Goal: Complete application form

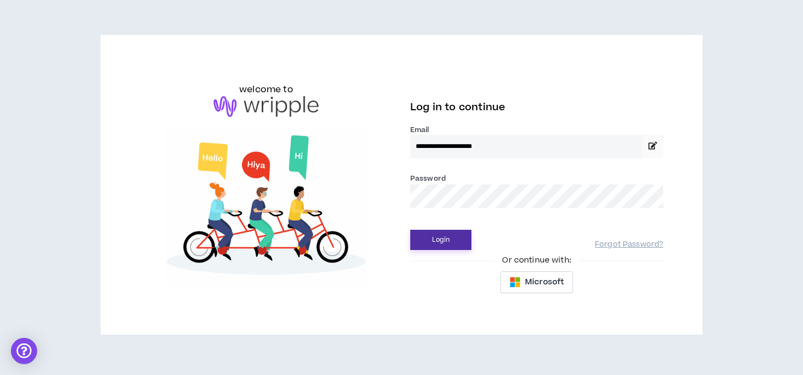
click at [433, 236] on button "Login" at bounding box center [440, 240] width 61 height 20
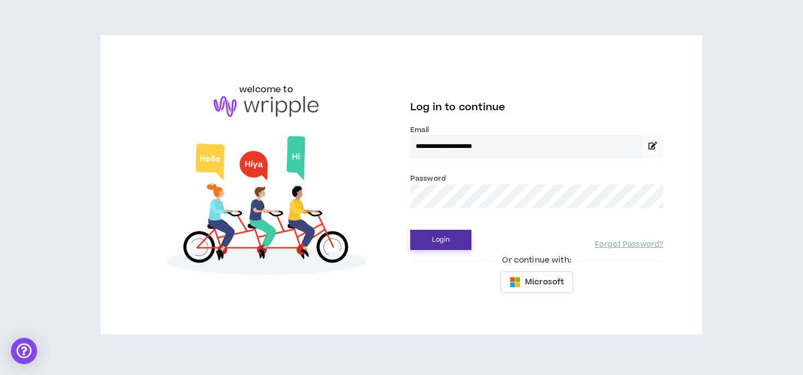
click at [445, 239] on button "Login" at bounding box center [440, 240] width 61 height 20
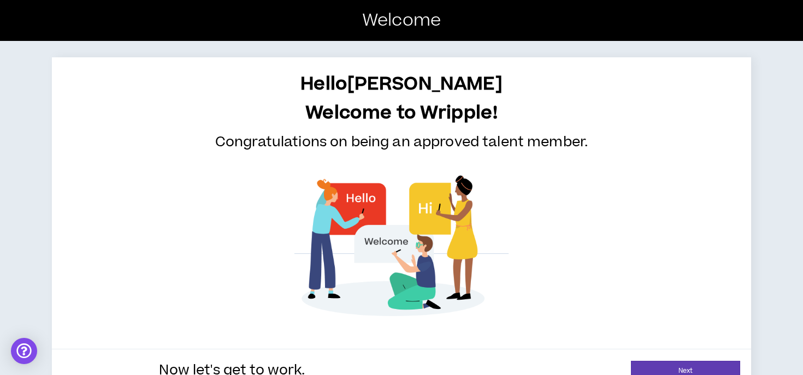
scroll to position [25, 0]
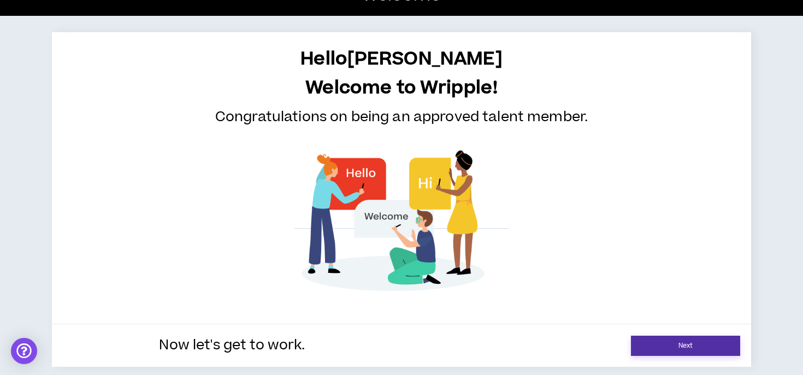
click at [672, 346] on link "Next" at bounding box center [685, 346] width 109 height 20
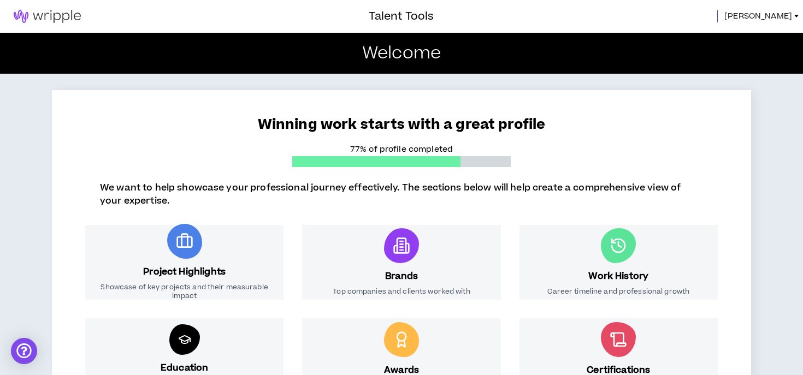
click at [777, 11] on span "[PERSON_NAME]" at bounding box center [758, 16] width 68 height 12
click at [482, 183] on p "We want to help showcase your professional journey effectively. The sections be…" at bounding box center [401, 194] width 603 height 26
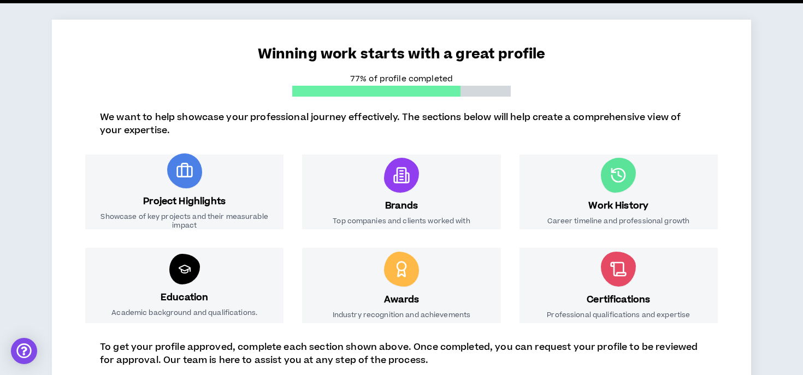
scroll to position [183, 0]
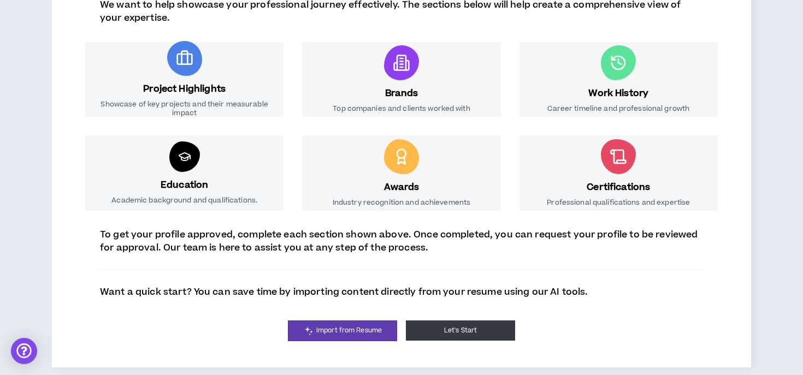
click at [457, 335] on button "Let's Start" at bounding box center [460, 331] width 109 height 20
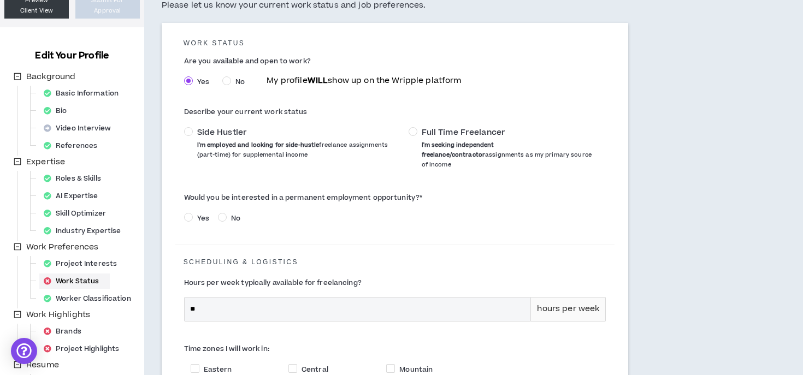
scroll to position [117, 0]
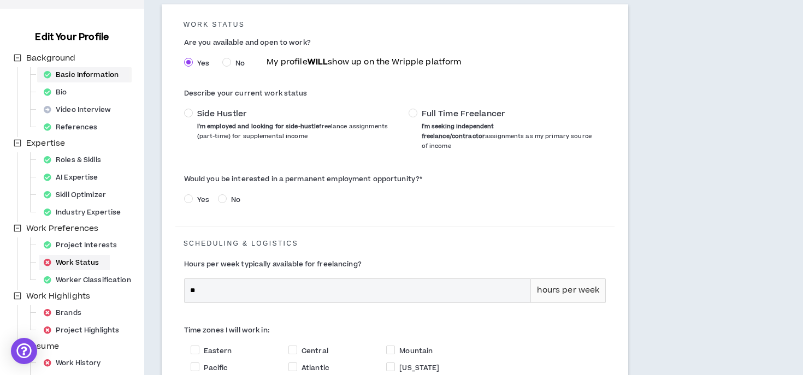
click at [87, 74] on div "Basic Information" at bounding box center [84, 74] width 90 height 15
select select "*"
select select "US"
select select "*******"
select select "*"
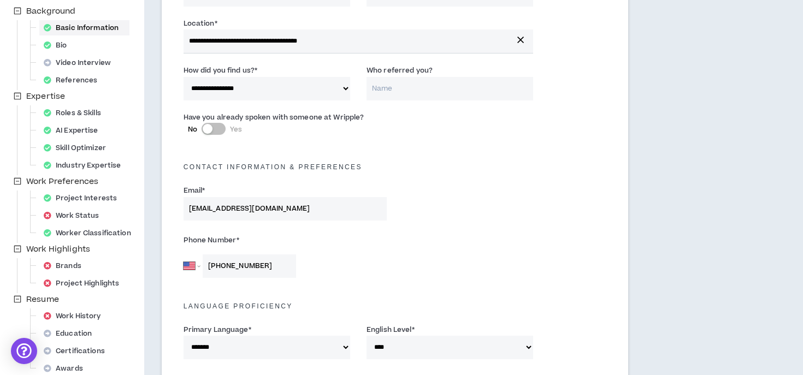
scroll to position [166, 0]
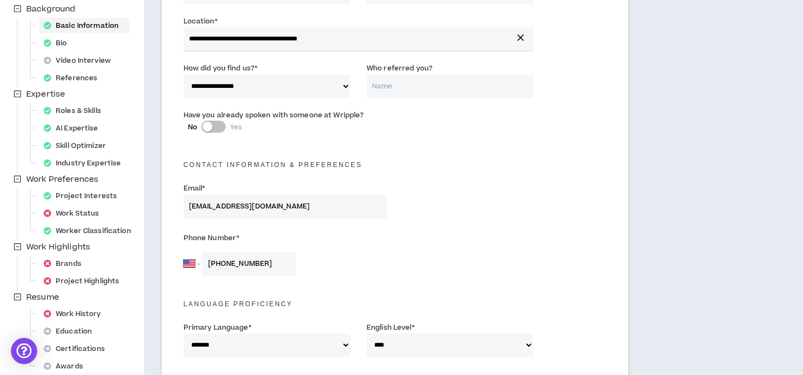
click at [393, 86] on input "Who referred you?" at bounding box center [449, 86] width 167 height 23
type input "[PERSON_NAME]"
click at [423, 165] on h5 "Contact Information & preferences" at bounding box center [395, 165] width 440 height 8
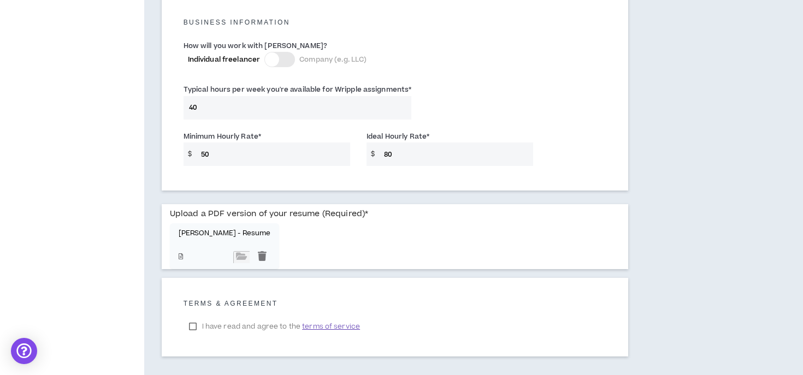
scroll to position [832, 0]
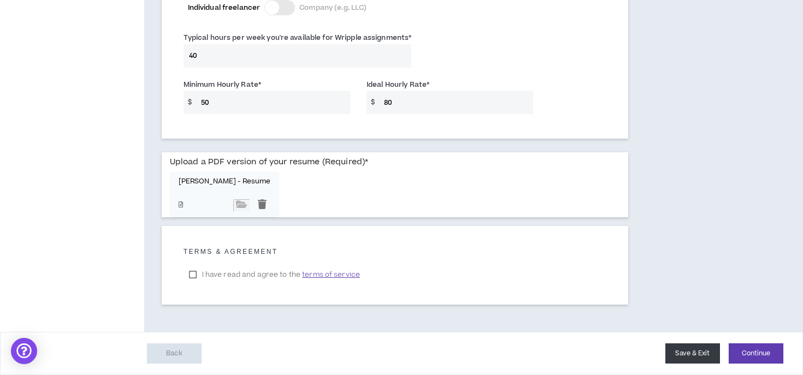
click at [703, 357] on button "Save & Exit" at bounding box center [692, 353] width 55 height 20
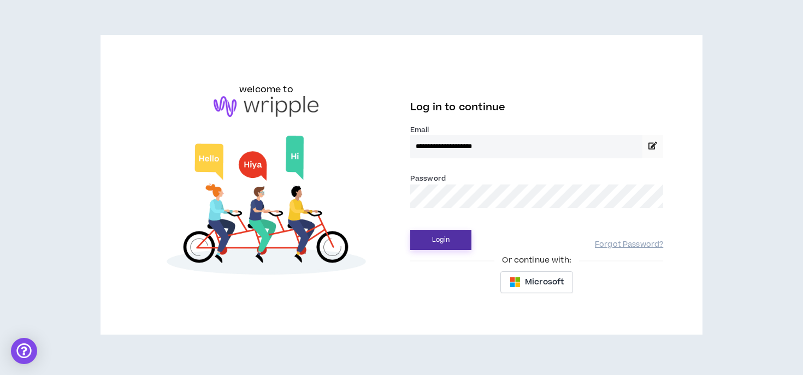
click at [446, 240] on button "Login" at bounding box center [440, 240] width 61 height 20
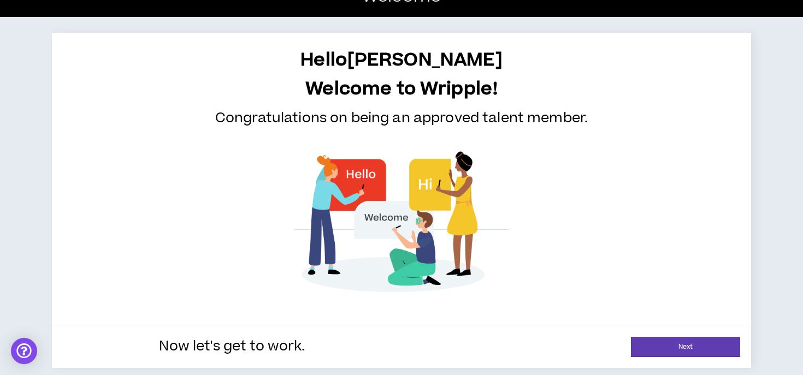
scroll to position [25, 0]
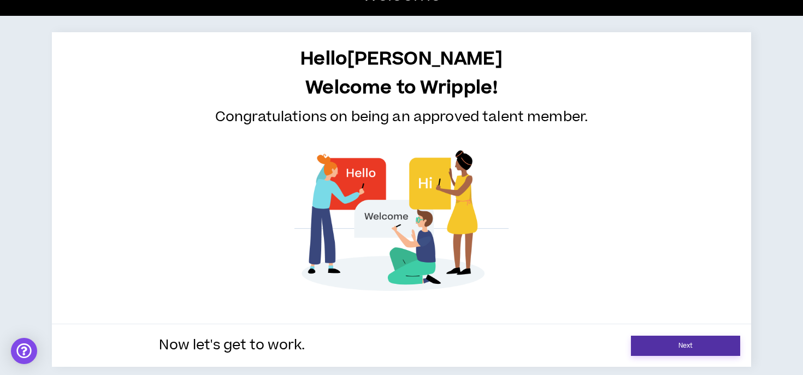
click at [682, 335] on div "Now let's get to work. Next" at bounding box center [401, 345] width 699 height 43
click at [686, 345] on link "Next" at bounding box center [685, 346] width 109 height 20
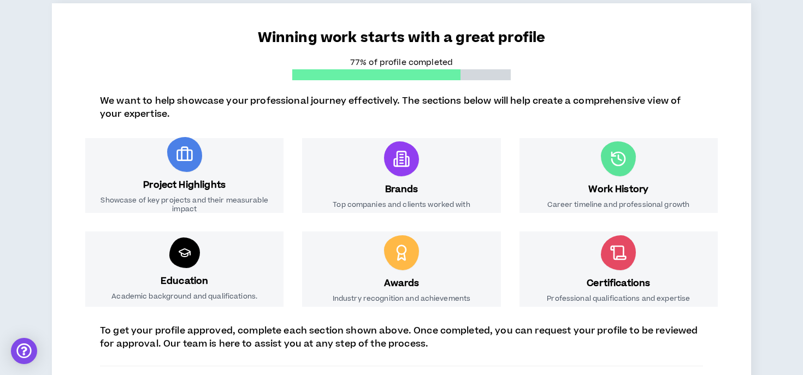
scroll to position [183, 0]
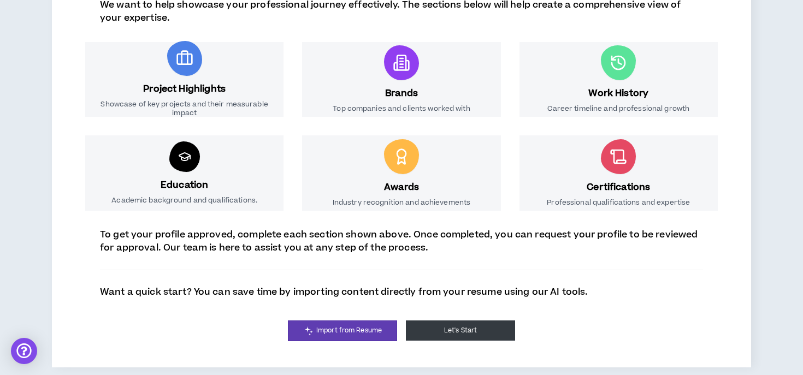
click at [463, 327] on button "Let's Start" at bounding box center [460, 331] width 109 height 20
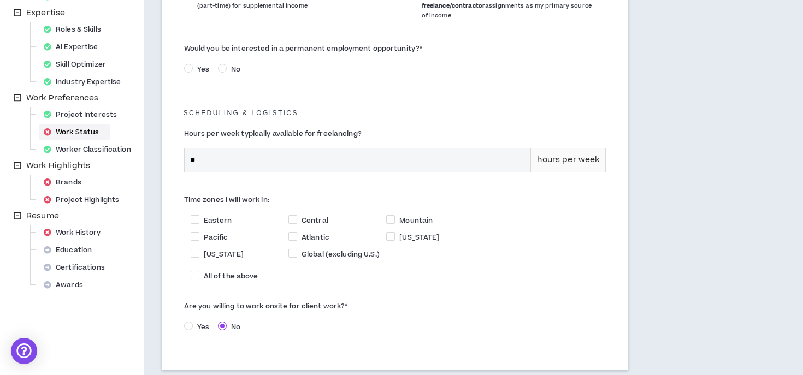
scroll to position [253, 0]
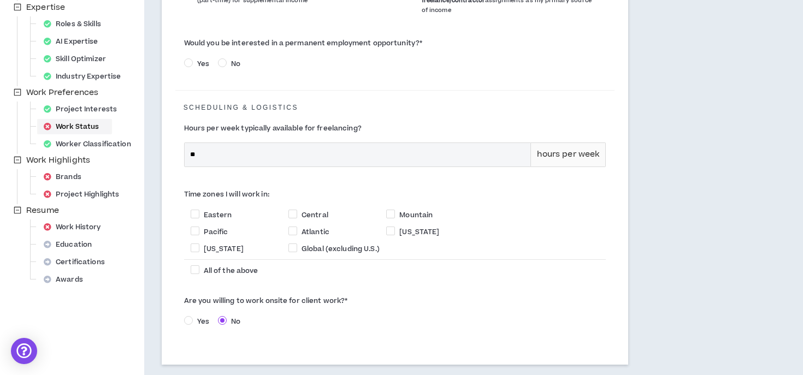
click at [85, 126] on div "Work Status" at bounding box center [74, 126] width 70 height 15
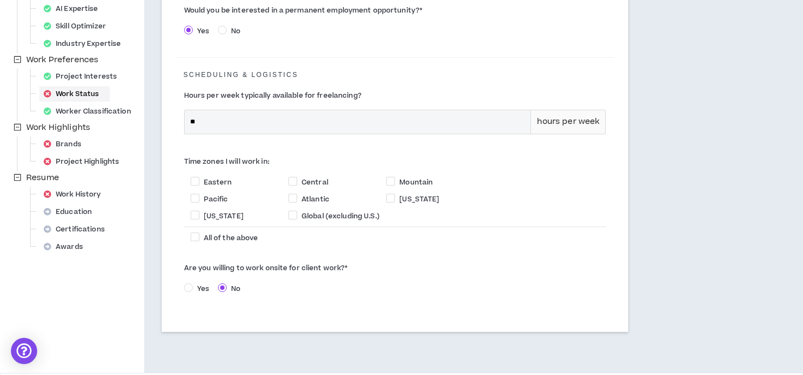
scroll to position [295, 0]
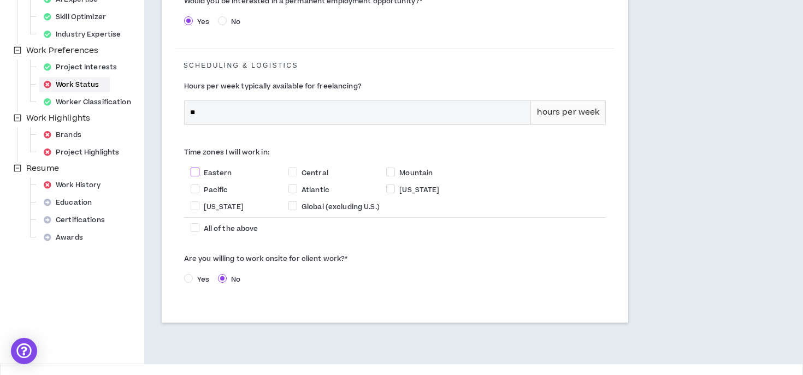
click at [197, 168] on span at bounding box center [195, 172] width 9 height 9
checkbox input "****"
click at [197, 183] on label "Pacific" at bounding box center [240, 188] width 98 height 11
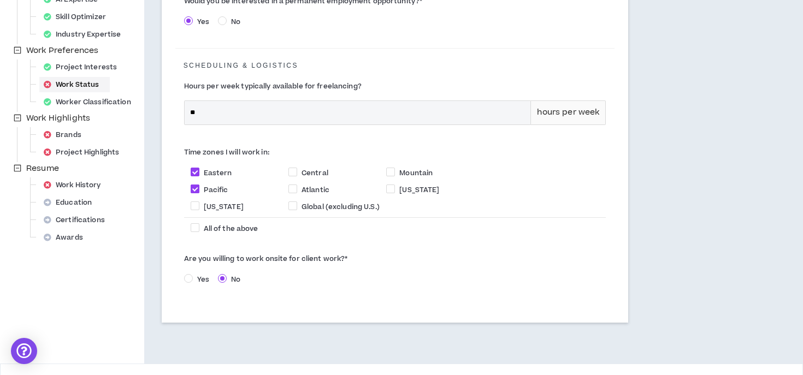
click at [198, 185] on span at bounding box center [195, 189] width 9 height 9
checkbox input "*****"
click at [198, 168] on span at bounding box center [195, 172] width 9 height 9
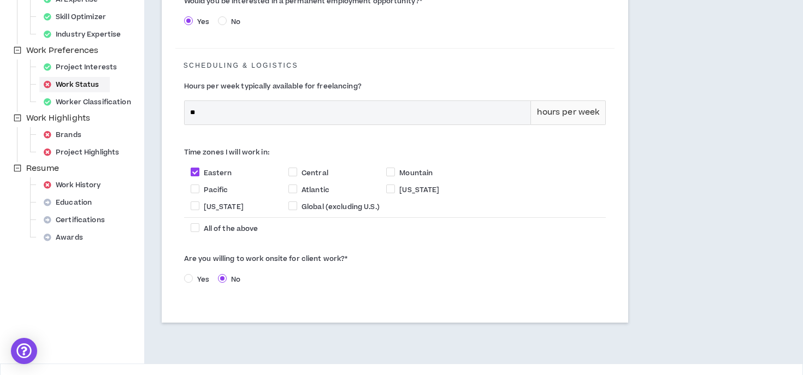
checkbox input "*****"
click at [196, 223] on span at bounding box center [195, 227] width 9 height 9
checkbox input "****"
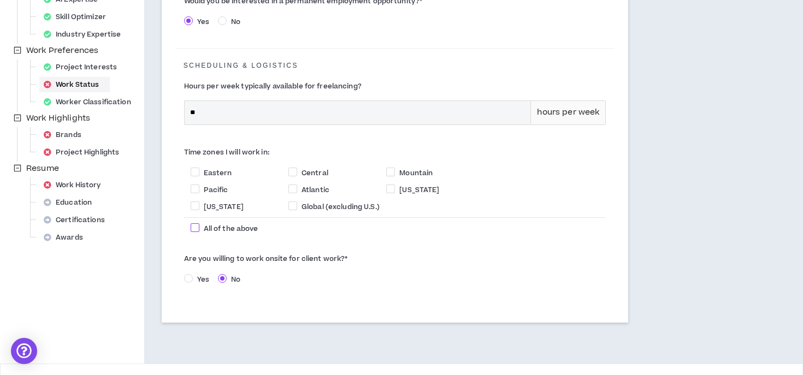
checkbox input "****"
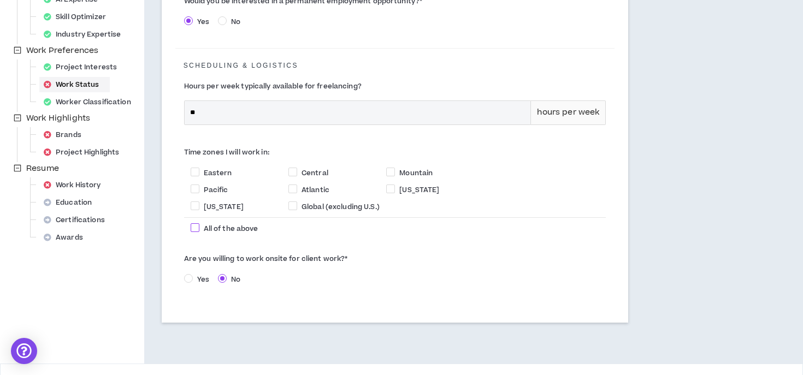
checkbox input "****"
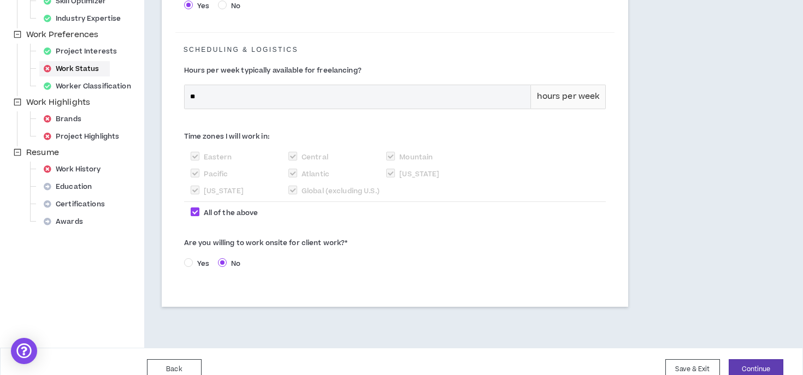
scroll to position [318, 0]
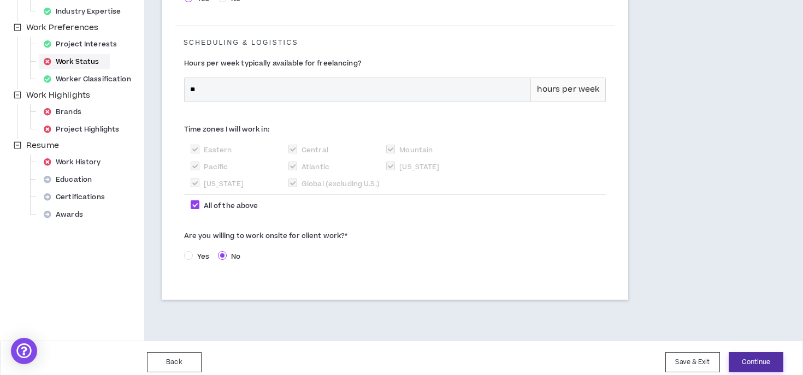
click at [752, 353] on button "Continue" at bounding box center [755, 362] width 55 height 20
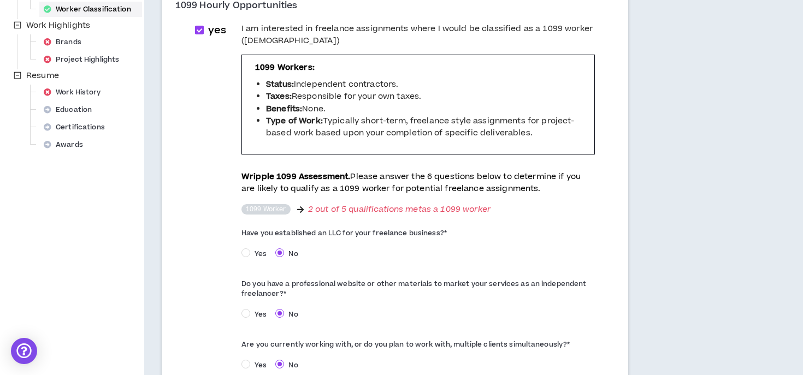
scroll to position [250, 0]
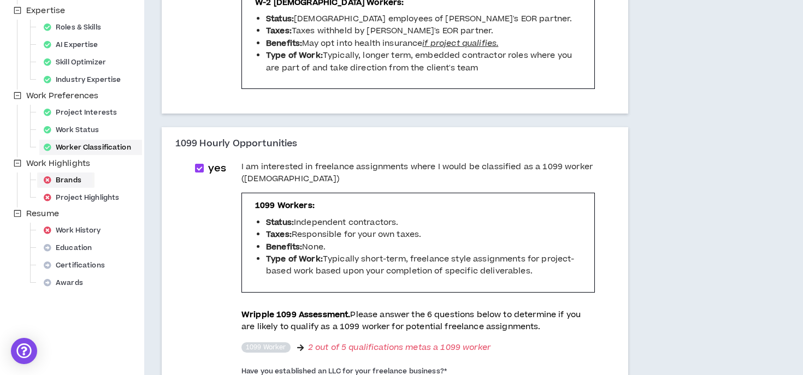
click at [72, 179] on div "Brands" at bounding box center [65, 180] width 53 height 15
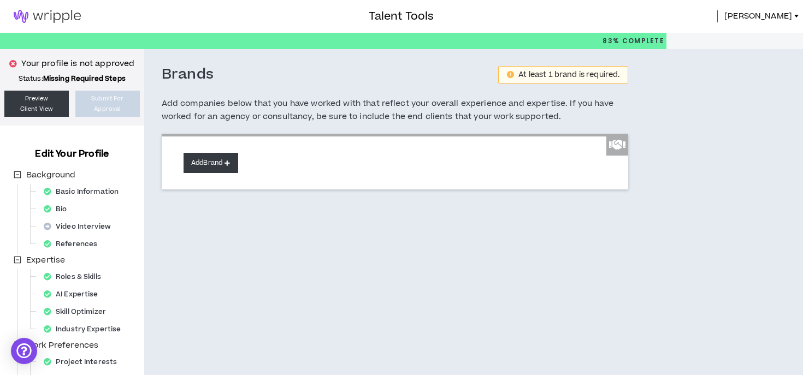
click at [221, 164] on button "Add Brand" at bounding box center [210, 163] width 55 height 20
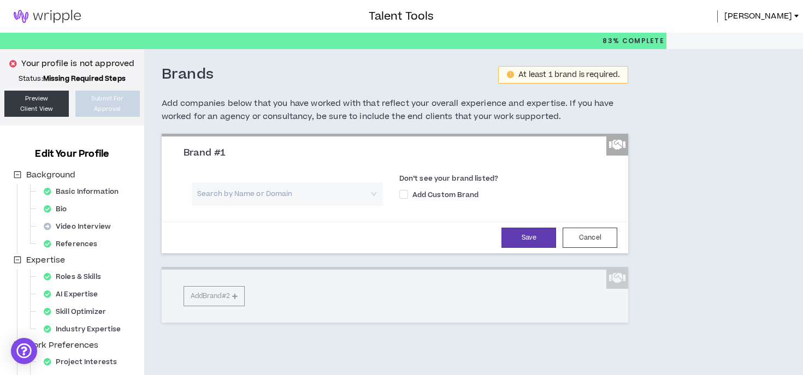
click at [273, 198] on input "search" at bounding box center [283, 193] width 171 height 23
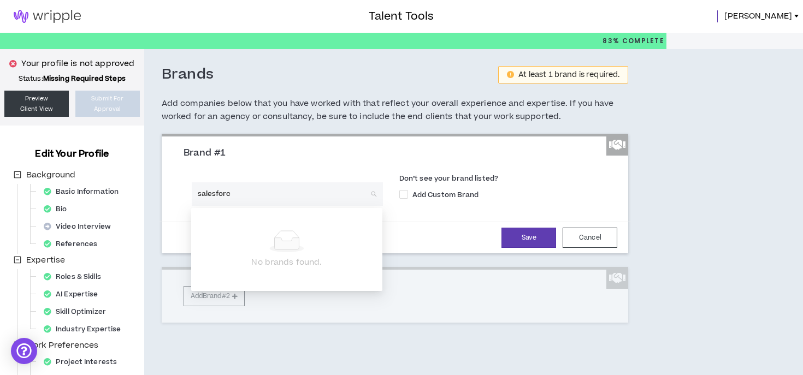
type input "salesforce"
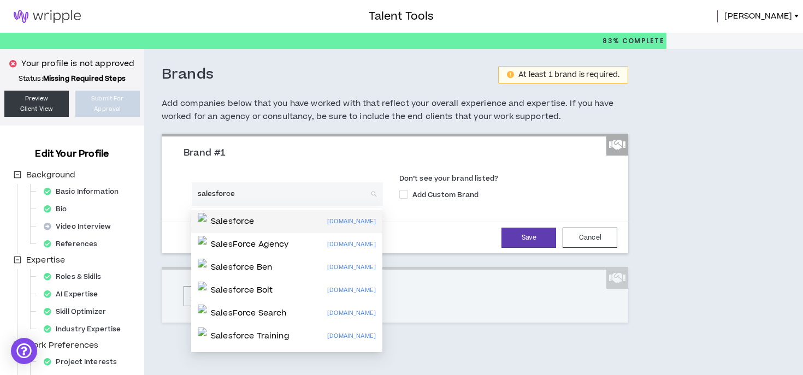
click at [275, 218] on div "Salesforce [DOMAIN_NAME]" at bounding box center [287, 221] width 178 height 17
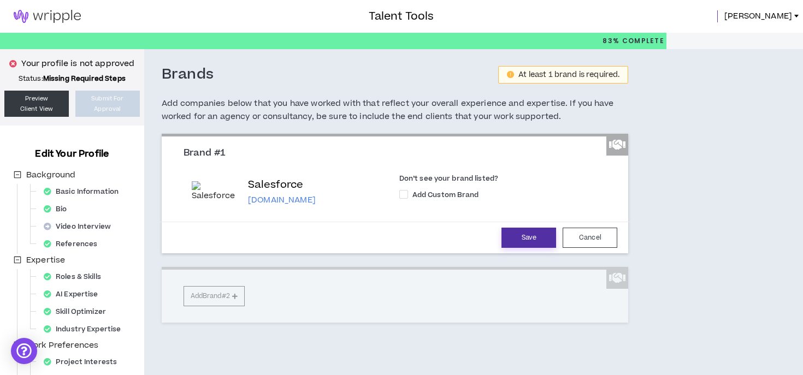
click at [525, 237] on button "Save" at bounding box center [528, 238] width 55 height 20
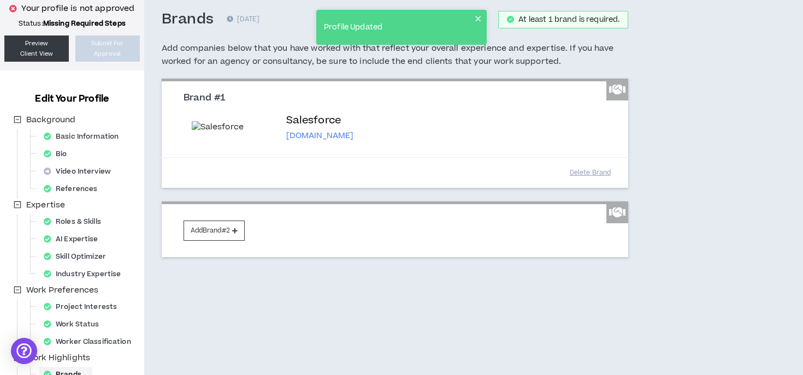
scroll to position [61, 0]
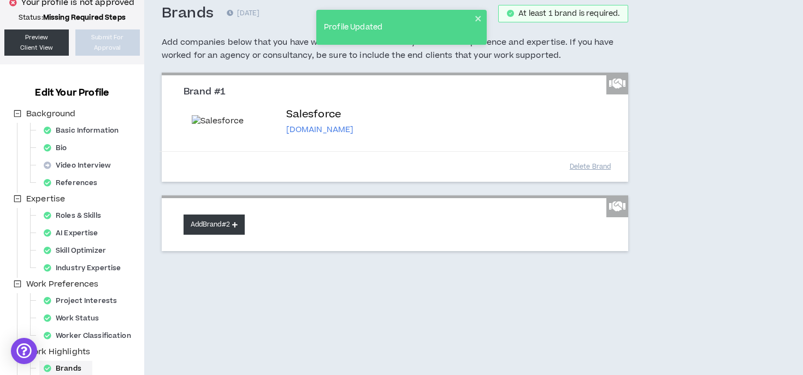
click at [221, 235] on button "Add Brand #2" at bounding box center [213, 225] width 61 height 20
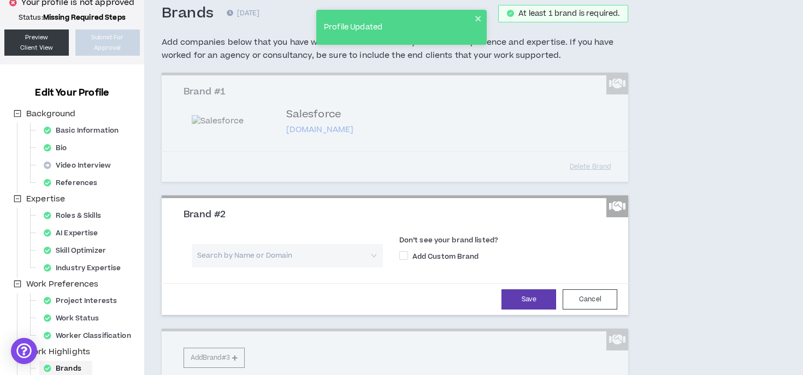
click at [258, 268] on input "search" at bounding box center [283, 255] width 171 height 23
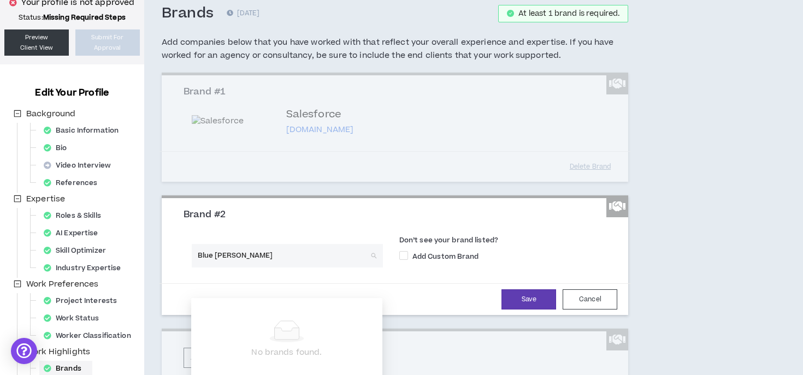
type input "Blue shield"
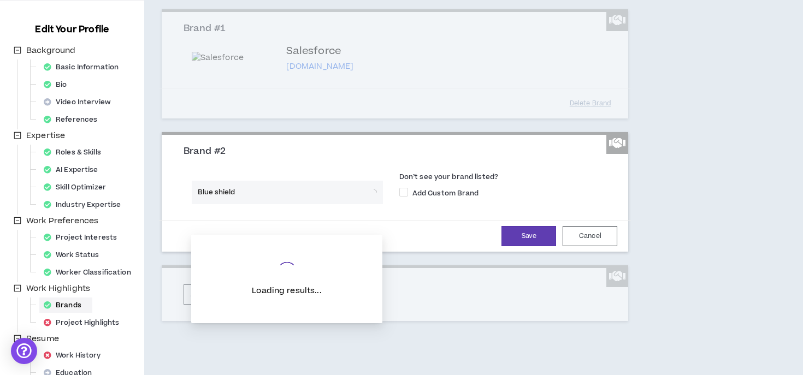
scroll to position [176, 0]
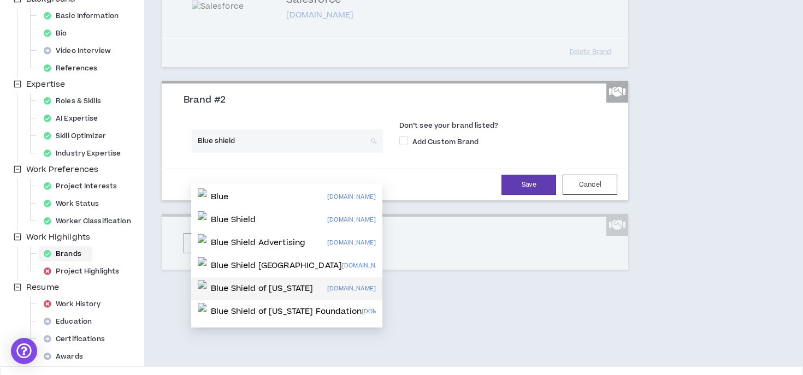
click at [291, 288] on p "Blue Shield of [US_STATE]" at bounding box center [262, 288] width 103 height 11
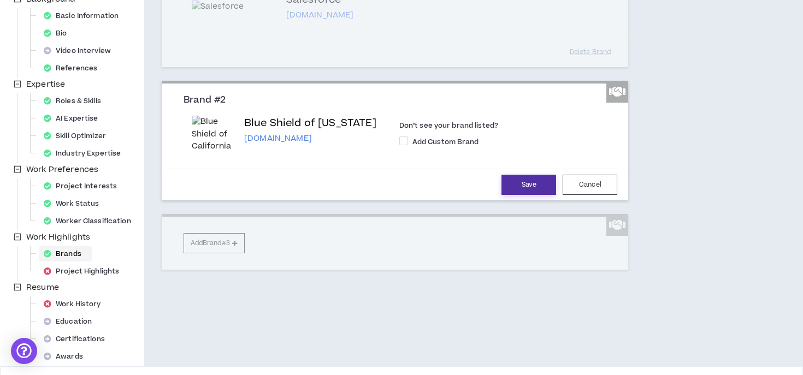
click at [526, 195] on button "Save" at bounding box center [528, 185] width 55 height 20
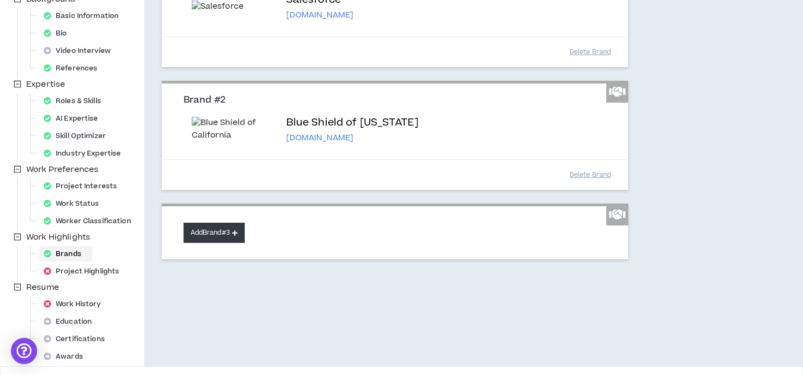
click at [223, 243] on button "Add Brand #3" at bounding box center [213, 233] width 61 height 20
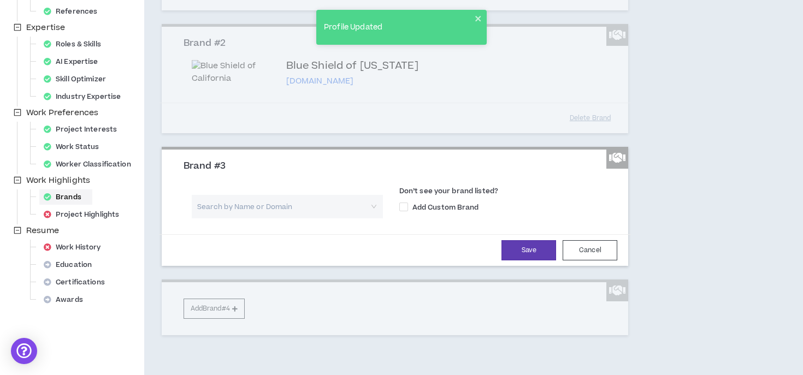
scroll to position [241, 0]
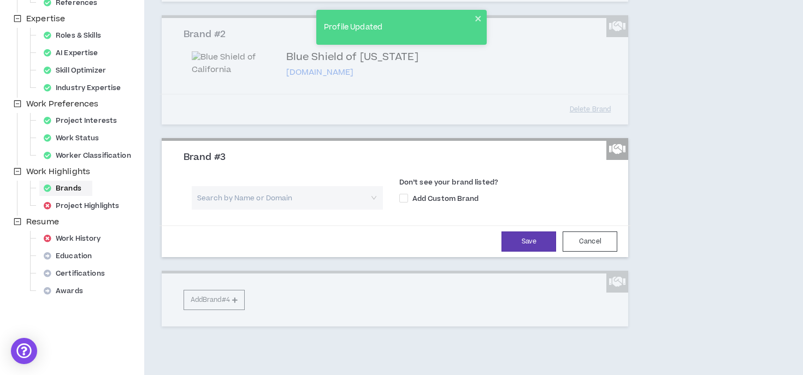
click at [234, 210] on input "search" at bounding box center [283, 197] width 171 height 23
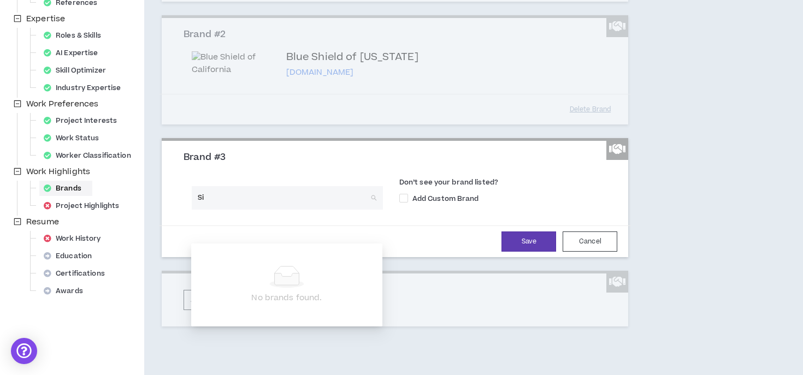
type input "S"
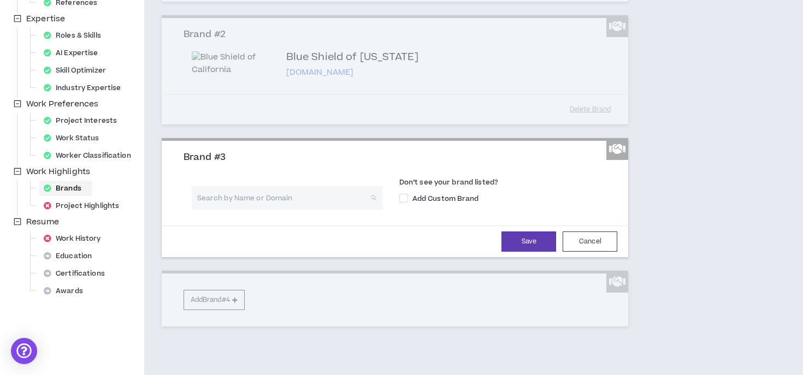
click at [298, 210] on input "search" at bounding box center [283, 197] width 171 height 23
paste input "Lattice Semiconductor"
type input "Lattice Semiconductor"
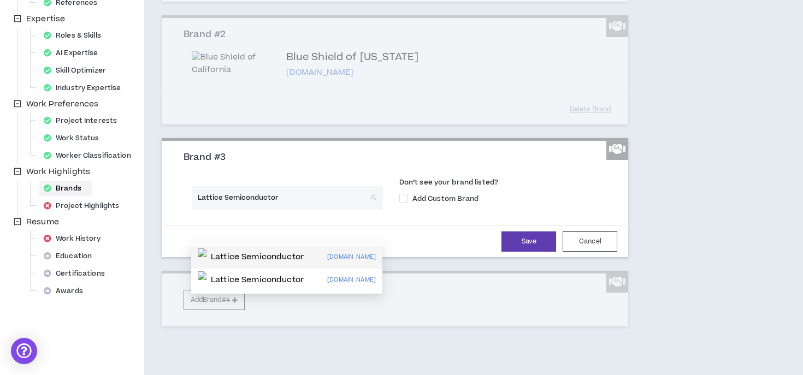
click at [304, 258] on p "Lattice Semiconductor" at bounding box center [257, 257] width 93 height 11
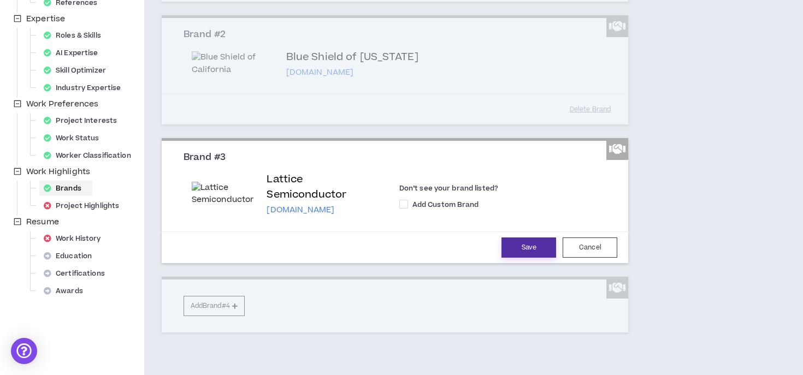
click at [536, 258] on button "Save" at bounding box center [528, 248] width 55 height 20
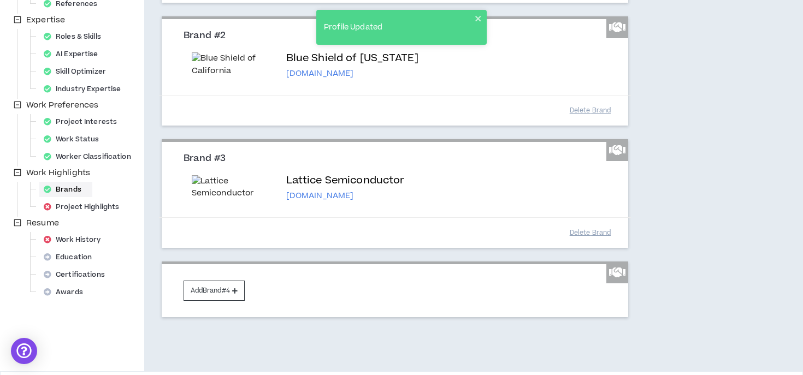
scroll to position [364, 0]
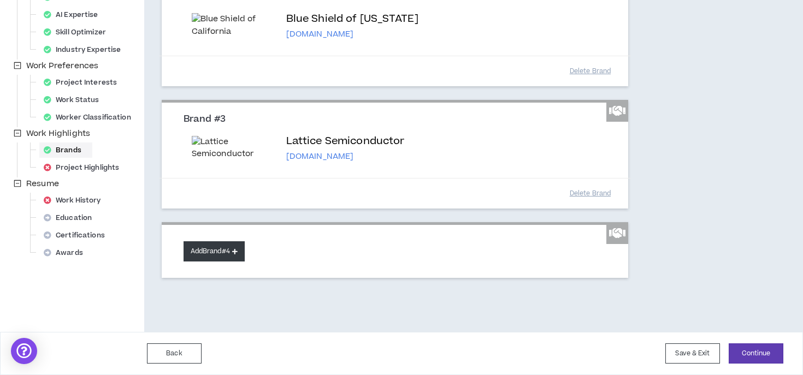
click at [226, 250] on button "Add Brand #4" at bounding box center [213, 251] width 61 height 20
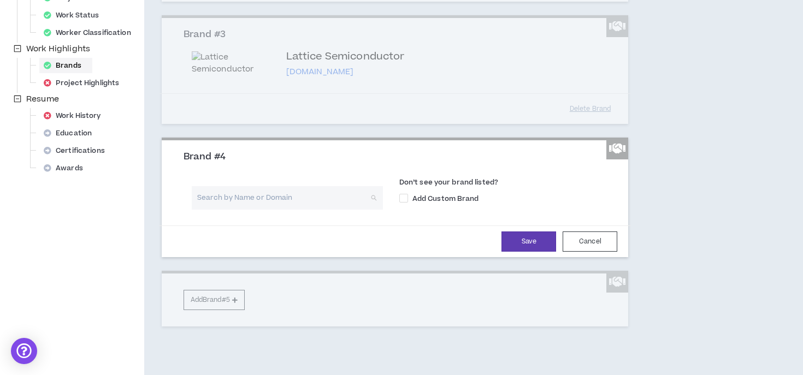
click at [256, 210] on input "search" at bounding box center [283, 197] width 171 height 23
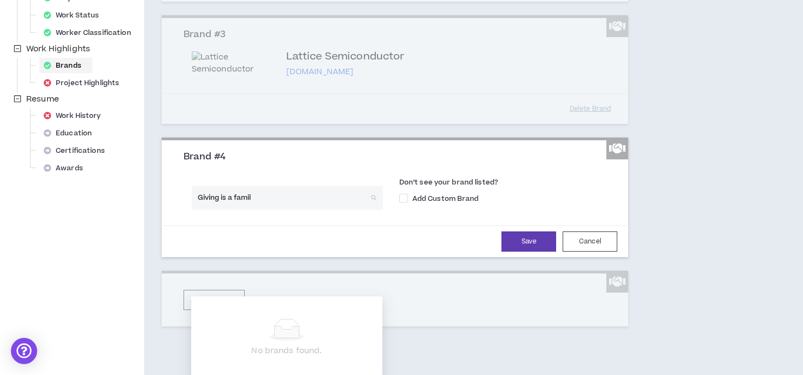
type input "Giving is a family"
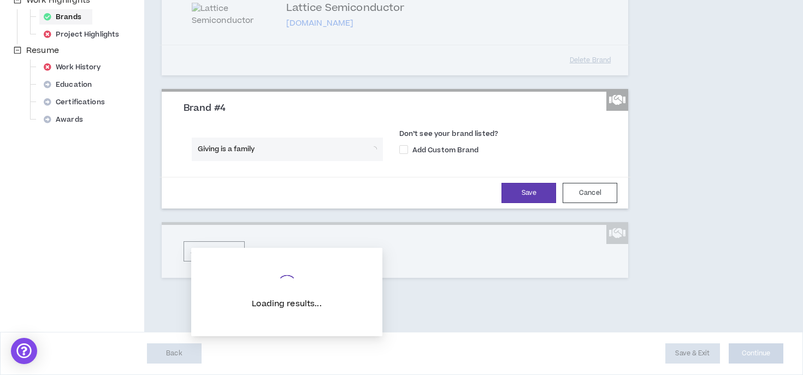
scroll to position [497, 0]
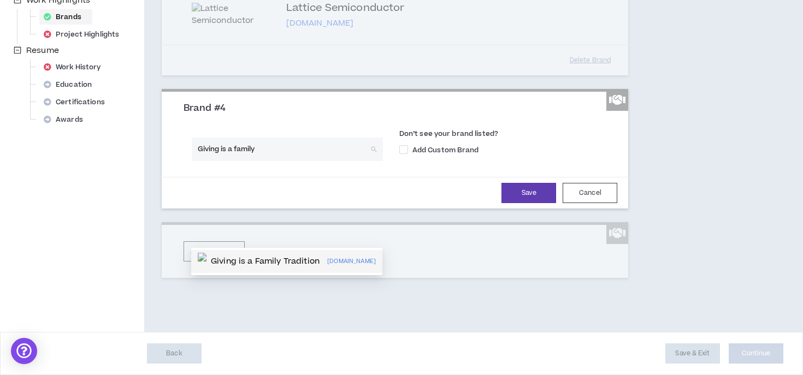
click at [272, 256] on p "Giving is a Family Tradition" at bounding box center [265, 261] width 109 height 11
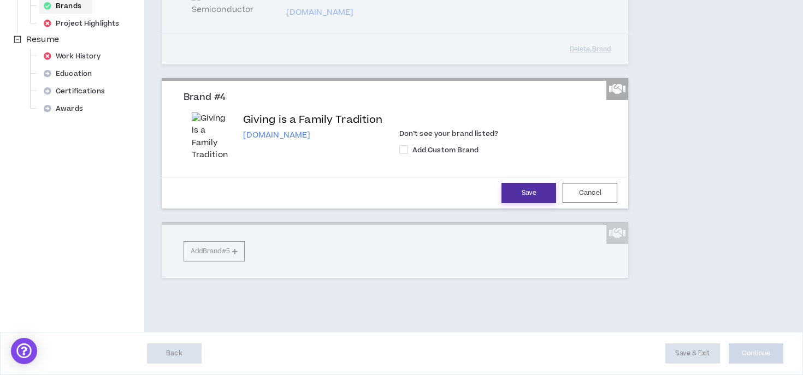
click at [526, 189] on button "Save" at bounding box center [528, 193] width 55 height 20
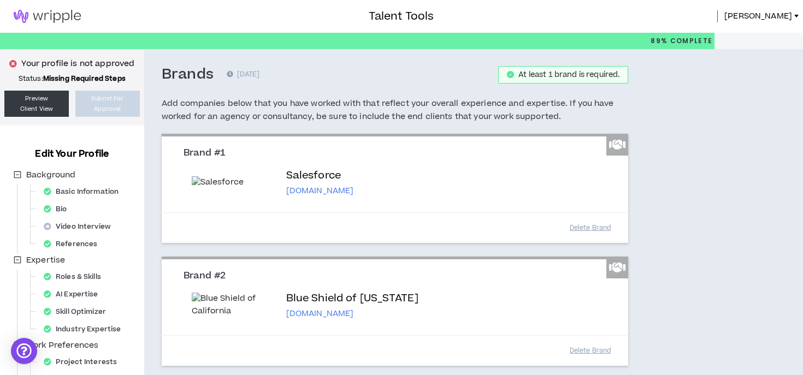
scroll to position [540, 0]
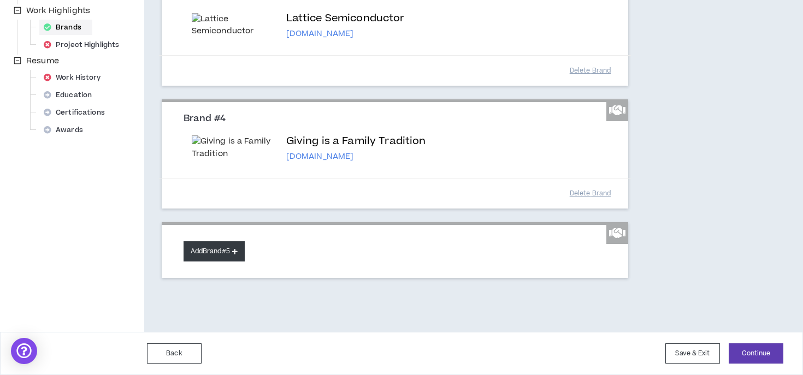
click at [216, 248] on button "Add Brand #5" at bounding box center [213, 251] width 61 height 20
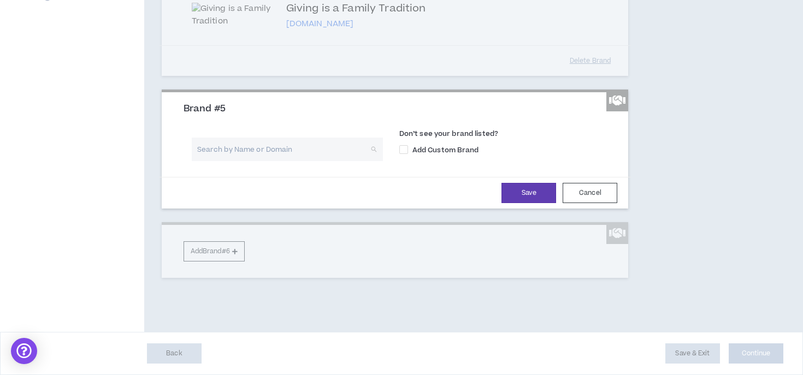
click at [254, 161] on input "search" at bounding box center [283, 149] width 171 height 23
click at [238, 161] on input "search" at bounding box center [283, 149] width 171 height 23
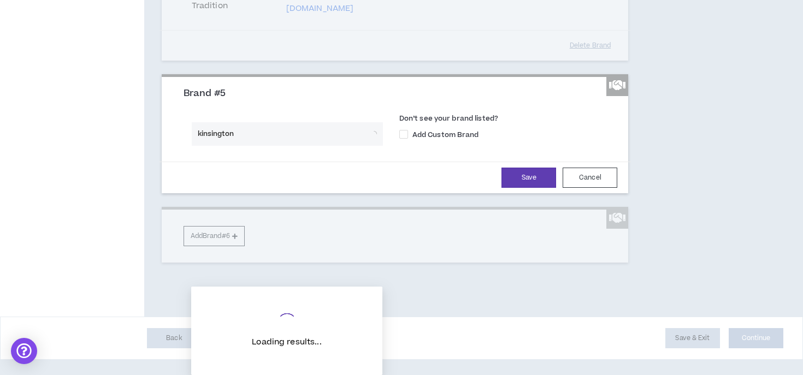
scroll to position [630, 0]
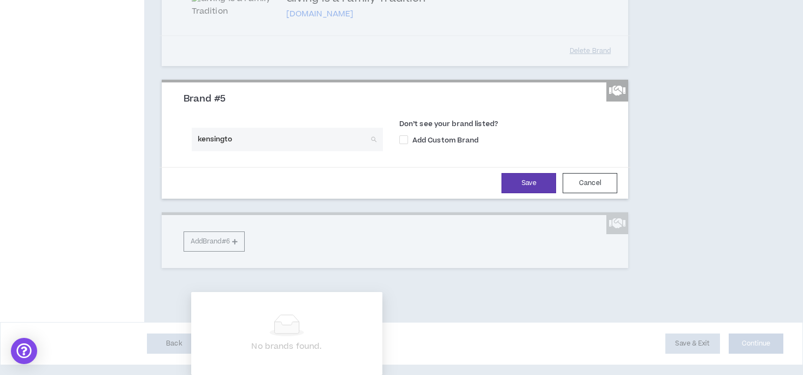
type input "[GEOGRAPHIC_DATA]"
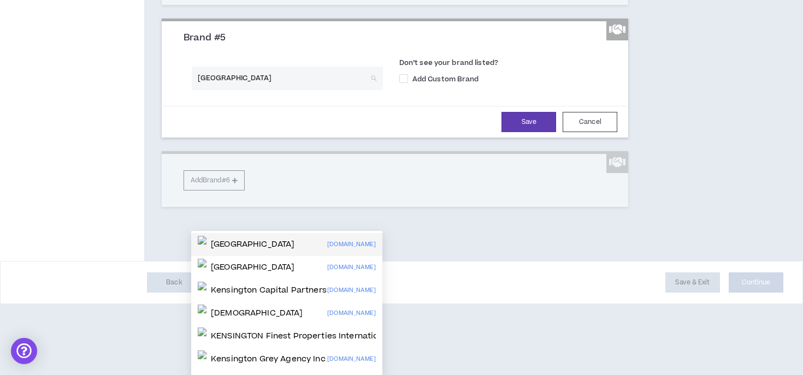
click at [290, 236] on div "Kensington [DOMAIN_NAME]" at bounding box center [287, 244] width 178 height 17
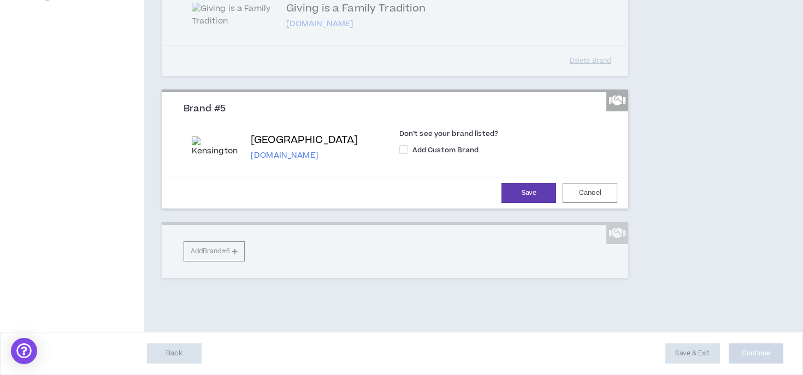
click at [279, 161] on p "[DOMAIN_NAME]" at bounding box center [304, 155] width 107 height 11
click at [510, 191] on button "Save" at bounding box center [528, 193] width 55 height 20
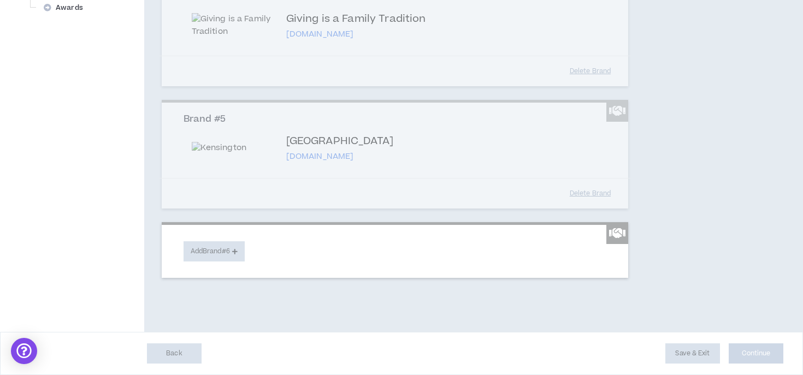
scroll to position [715, 0]
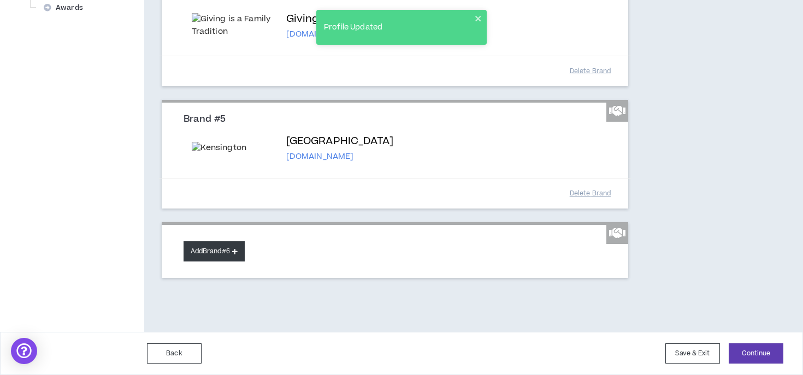
click at [229, 246] on button "Add Brand #6" at bounding box center [213, 251] width 61 height 20
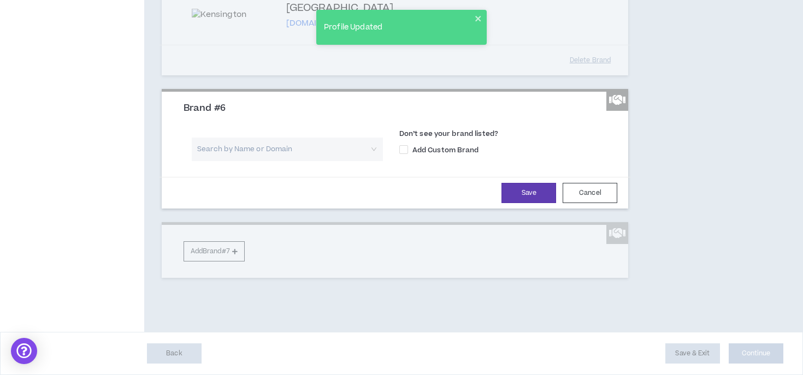
click at [259, 161] on input "search" at bounding box center [283, 149] width 171 height 23
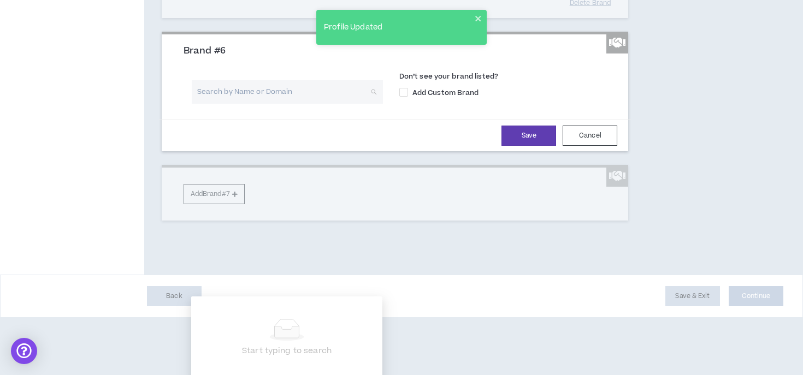
scroll to position [742, 0]
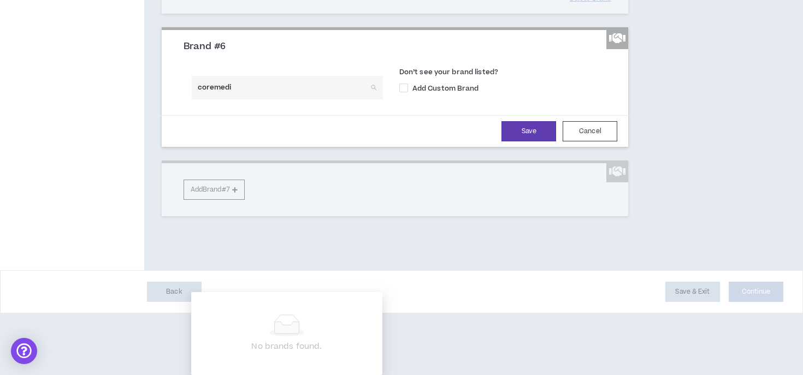
type input "coremedia"
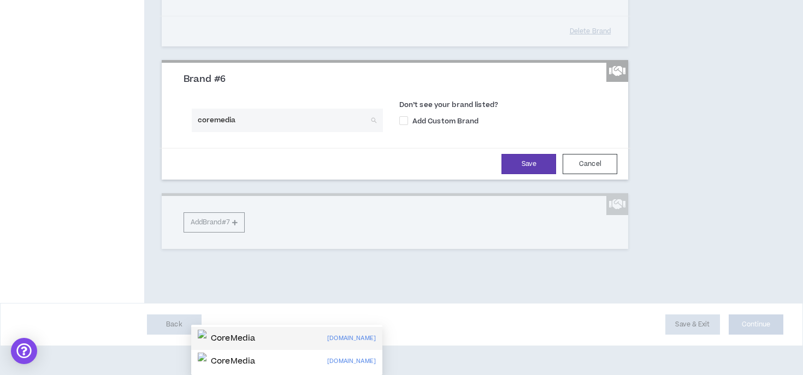
click at [275, 330] on div "CoreMedia [DOMAIN_NAME]" at bounding box center [287, 338] width 178 height 17
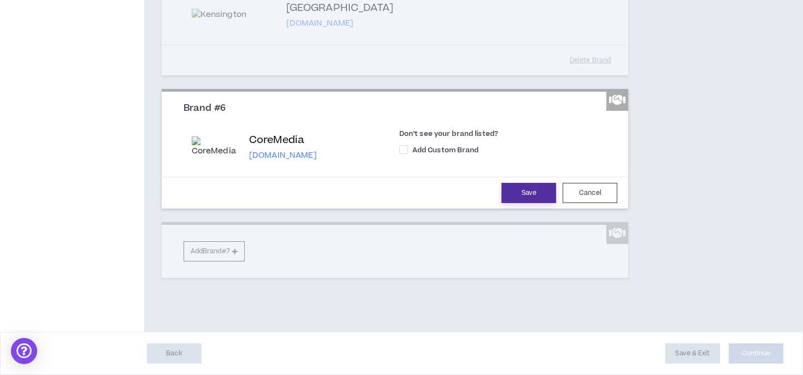
click at [537, 203] on button "Save" at bounding box center [528, 193] width 55 height 20
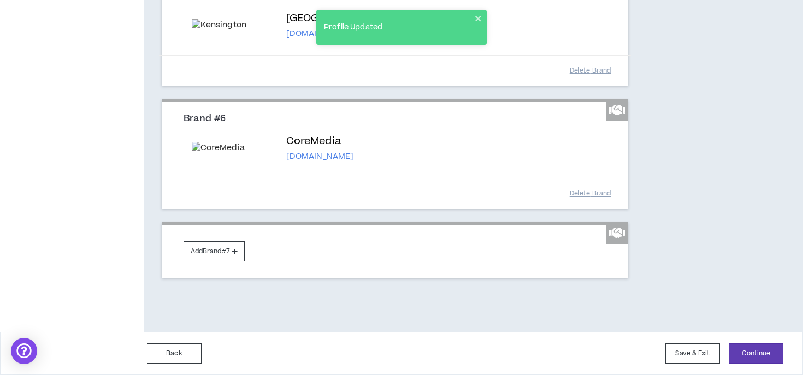
scroll to position [891, 0]
click at [231, 248] on button "Add Brand #7" at bounding box center [213, 251] width 61 height 20
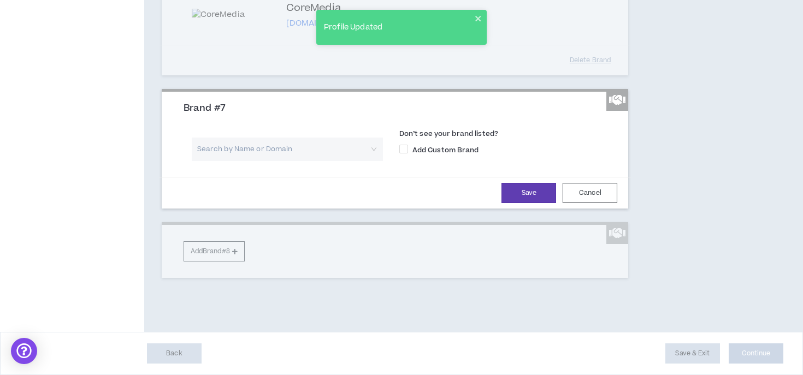
click at [216, 169] on div "Search by Name or Domain" at bounding box center [287, 153] width 191 height 31
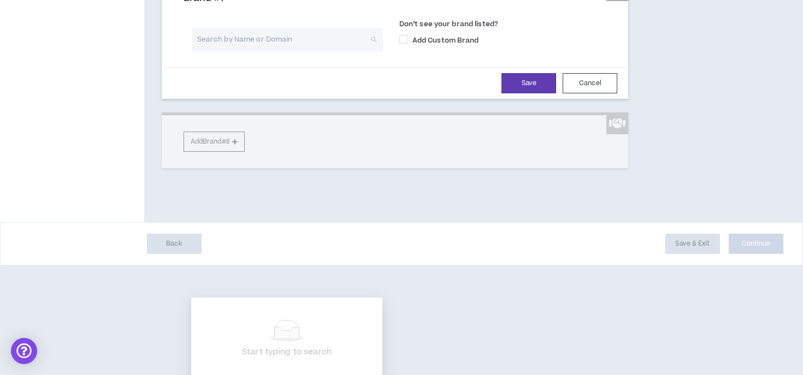
click at [217, 51] on input "search" at bounding box center [283, 39] width 171 height 23
type input "[PERSON_NAME] [PERSON_NAME]"
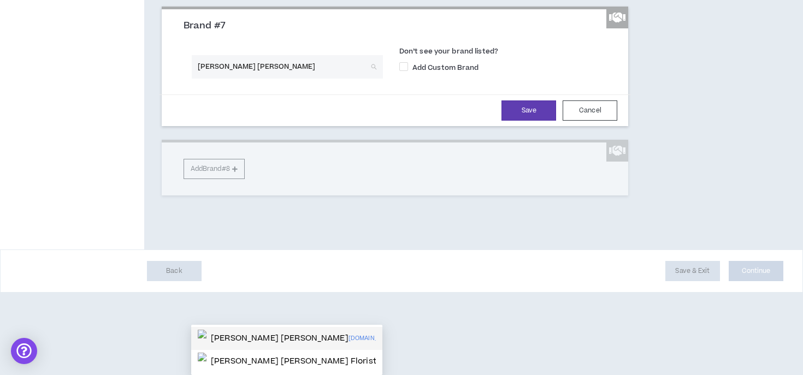
click at [262, 330] on div "[PERSON_NAME] [PERSON_NAME] [DOMAIN_NAME]" at bounding box center [287, 338] width 178 height 17
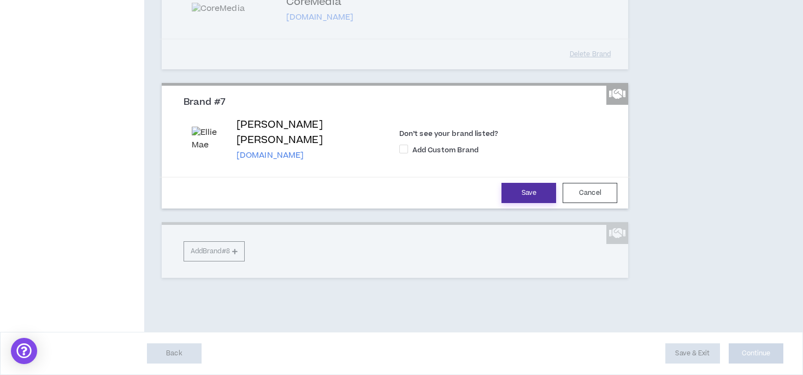
click at [528, 203] on button "Save" at bounding box center [528, 193] width 55 height 20
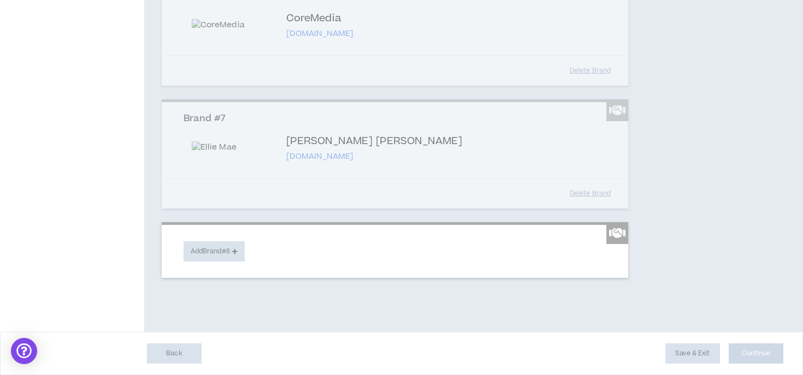
scroll to position [1067, 0]
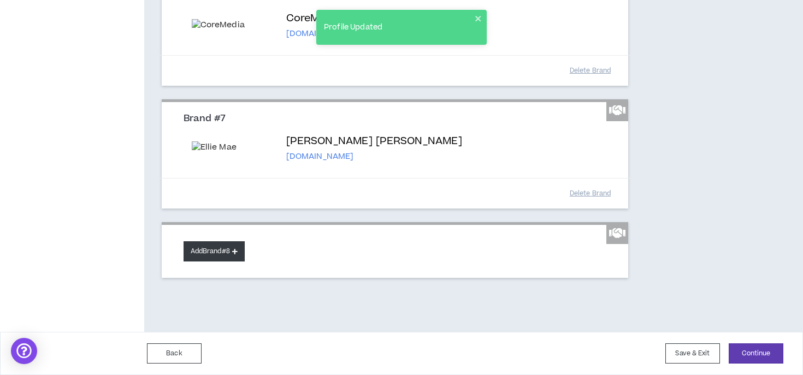
click at [224, 258] on button "Add Brand #8" at bounding box center [213, 251] width 61 height 20
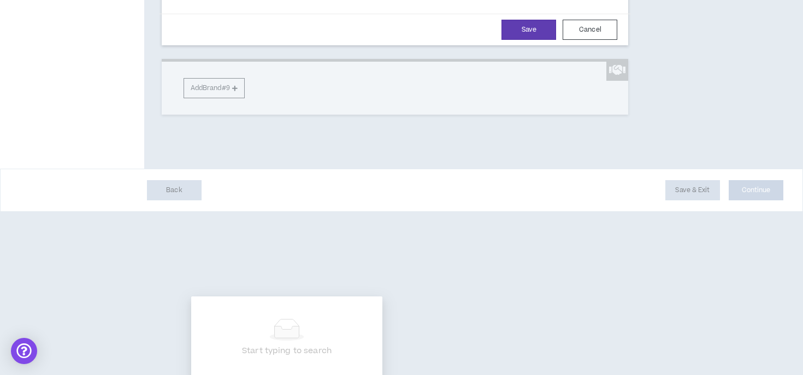
paste input "[PERSON_NAME] [PERSON_NAME]"
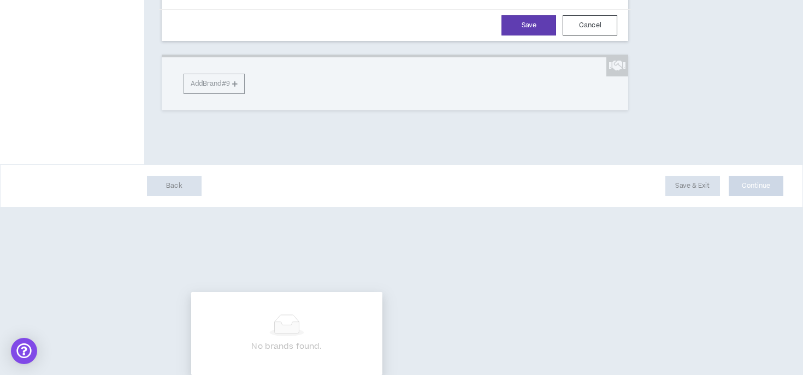
scroll to position [1200, 0]
type input "W"
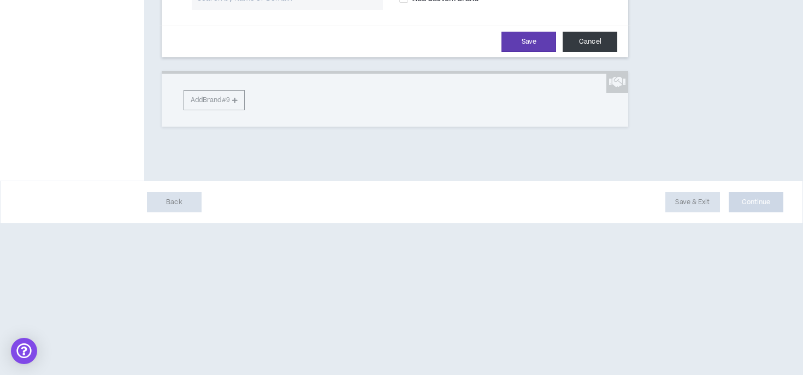
click at [582, 52] on button "Cancel" at bounding box center [589, 42] width 55 height 20
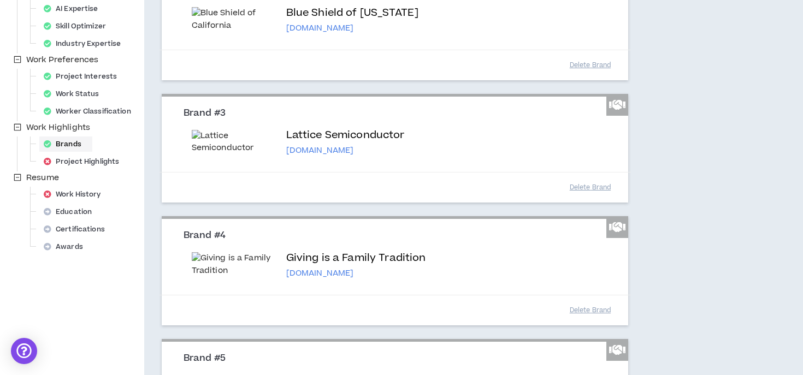
scroll to position [285, 0]
drag, startPoint x: 617, startPoint y: 140, endPoint x: 617, endPoint y: 187, distance: 46.4
click at [617, 187] on div "Brand #3 Lattice Semiconductor [DOMAIN_NAME] Don’t see your brand listed? Add C…" at bounding box center [395, 151] width 467 height 106
click at [710, 188] on div "Brands [DATE] At least 1 brand is required. Add companies below that you have w…" at bounding box center [445, 291] width 602 height 1053
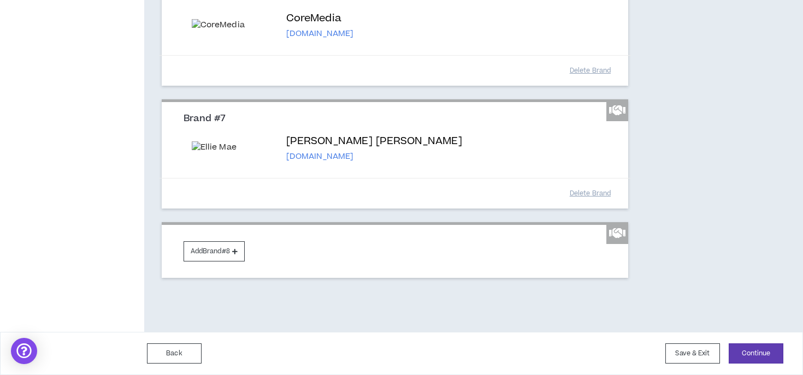
scroll to position [1067, 0]
click at [745, 351] on button "Continue" at bounding box center [755, 353] width 55 height 20
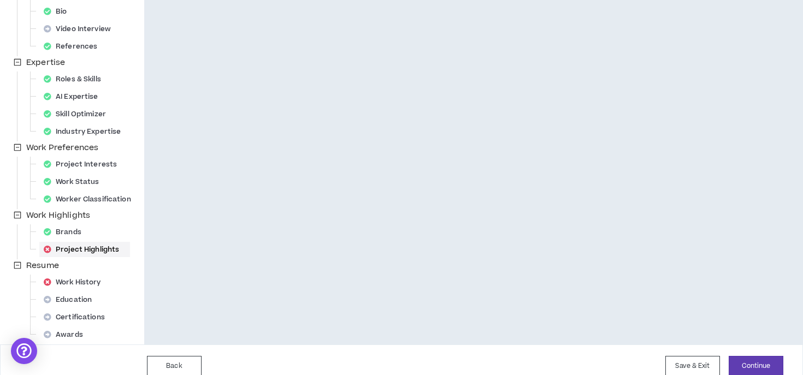
scroll to position [210, 0]
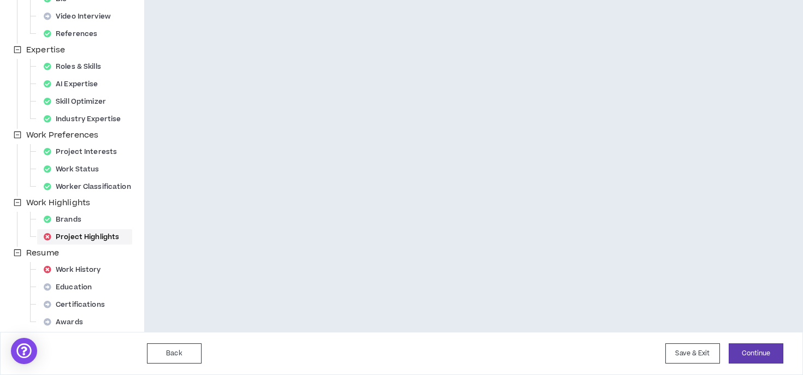
click at [83, 230] on div "Project Highlights" at bounding box center [84, 236] width 91 height 15
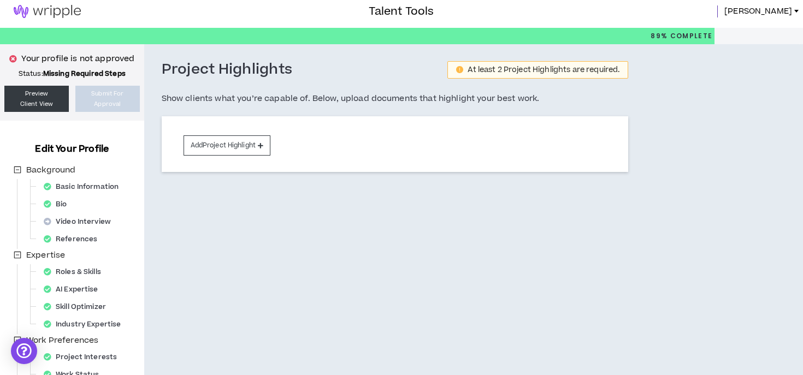
scroll to position [0, 0]
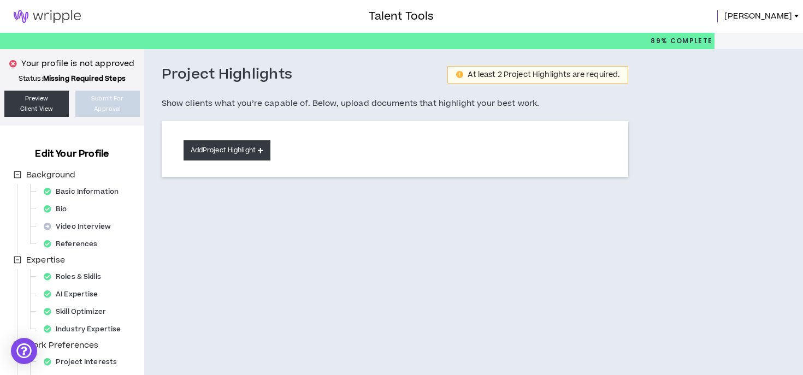
click at [241, 152] on button "Add Project Highlight" at bounding box center [226, 150] width 87 height 20
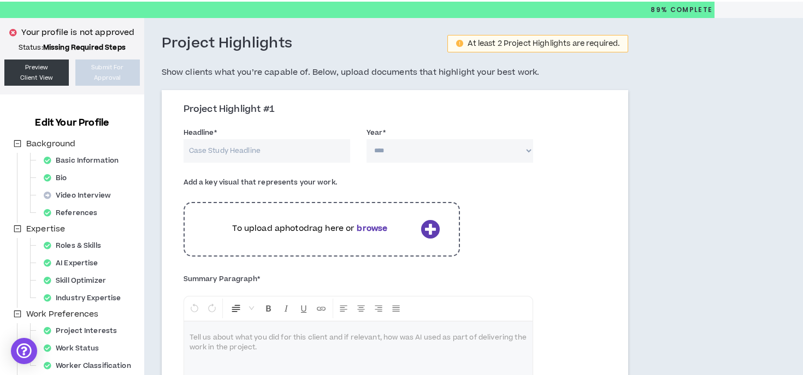
scroll to position [28, 0]
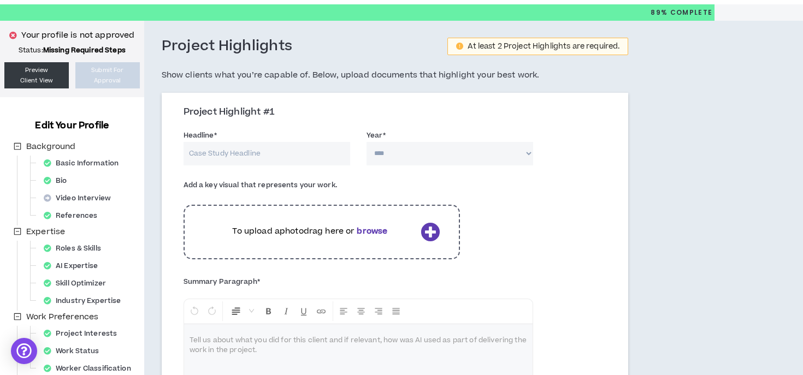
click at [236, 152] on input "Headline *" at bounding box center [266, 153] width 167 height 23
type input "Dreamforce"
click at [532, 130] on div "Year * **** **** **** **** **** **** **** **** **** **** **** **** **** **** **…" at bounding box center [449, 146] width 167 height 35
click at [481, 162] on select "**** **** **** **** **** **** **** **** **** **** **** **** **** **** **** ****…" at bounding box center [449, 153] width 167 height 23
select select "****"
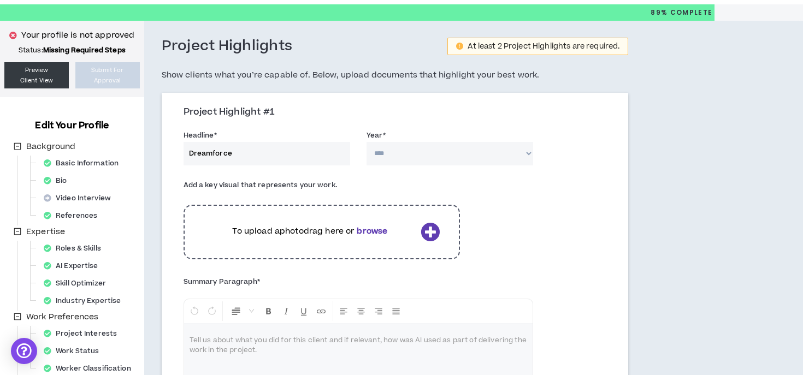
click at [366, 142] on select "**** **** **** **** **** **** **** **** **** **** **** **** **** **** **** ****…" at bounding box center [449, 153] width 167 height 23
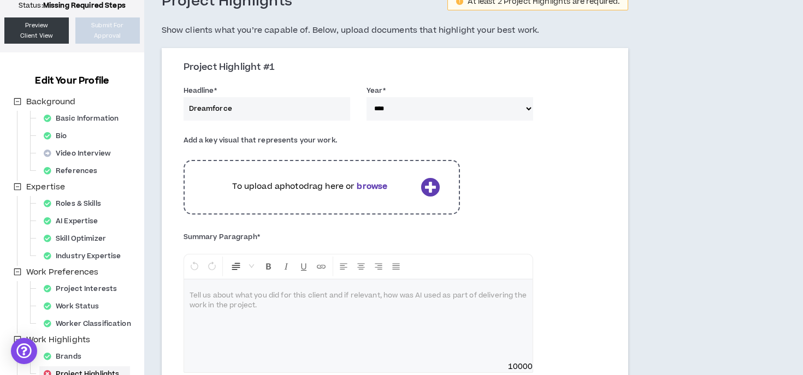
scroll to position [137, 0]
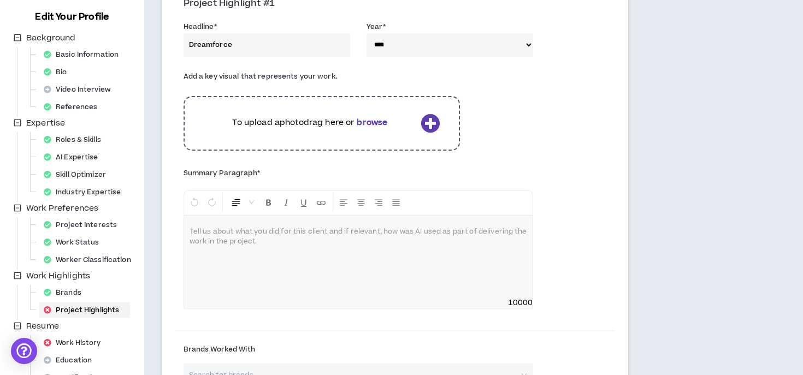
click at [277, 242] on div at bounding box center [358, 257] width 349 height 82
click at [254, 51] on input "Dreamforce" at bounding box center [266, 44] width 167 height 23
click at [252, 42] on input "Dreamforce [DATE]-[DATE]" at bounding box center [266, 44] width 167 height 23
type input "Dreamforce [DATE]-[DATE]"
click at [250, 250] on div at bounding box center [358, 257] width 349 height 82
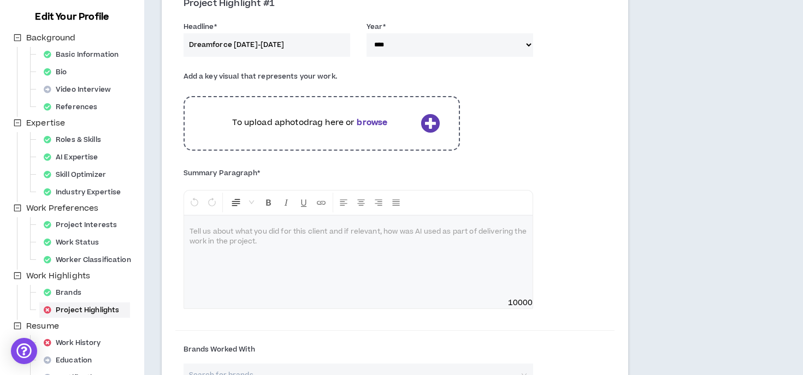
click at [252, 240] on div at bounding box center [358, 257] width 349 height 82
click at [270, 230] on p at bounding box center [358, 232] width 338 height 11
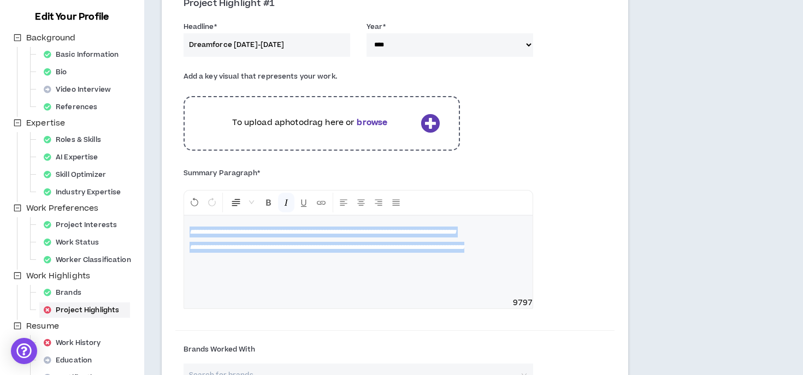
drag, startPoint x: 257, startPoint y: 274, endPoint x: 177, endPoint y: 230, distance: 90.2
click at [177, 230] on div "**********" at bounding box center [358, 243] width 366 height 153
click at [286, 199] on icon "Format Italics" at bounding box center [286, 203] width 10 height 10
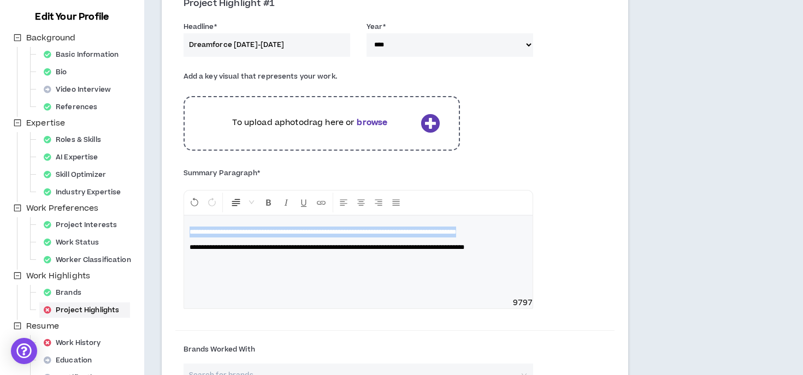
click at [193, 251] on span "**********" at bounding box center [326, 247] width 275 height 7
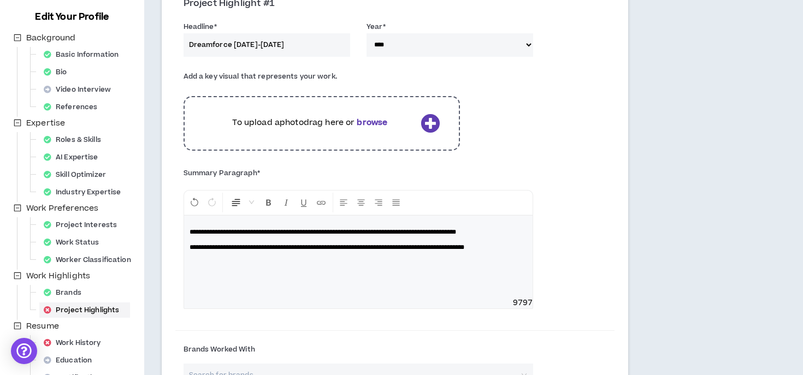
click at [189, 251] on span "**********" at bounding box center [326, 247] width 275 height 7
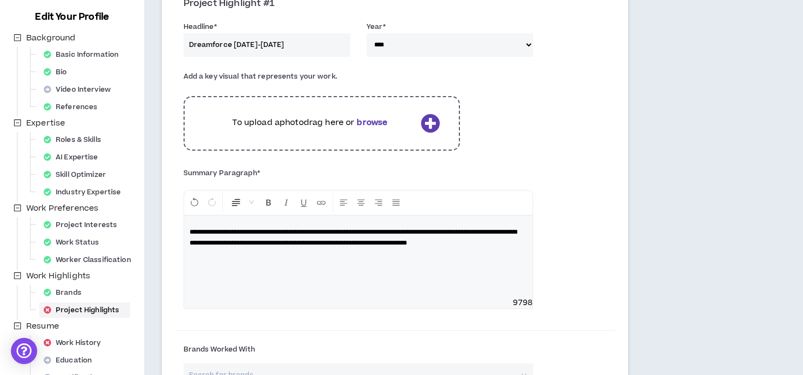
click at [260, 248] on p "**********" at bounding box center [358, 238] width 338 height 22
click at [500, 231] on span "**********" at bounding box center [352, 237] width 327 height 17
click at [459, 229] on span "**********" at bounding box center [352, 237] width 327 height 17
click at [501, 229] on span "**********" at bounding box center [352, 237] width 327 height 17
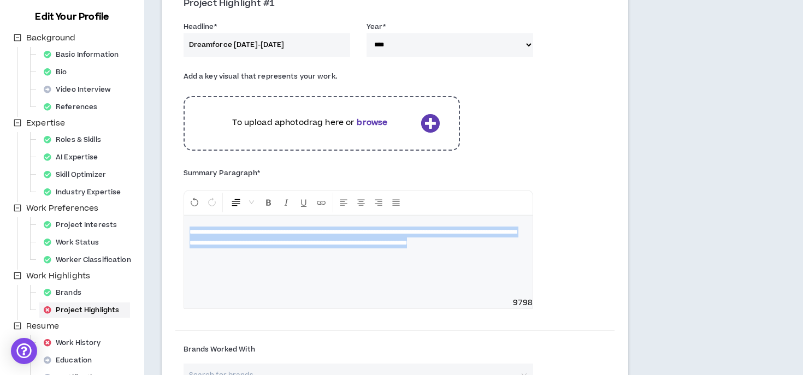
drag, startPoint x: 278, startPoint y: 258, endPoint x: 170, endPoint y: 234, distance: 110.6
click at [170, 234] on div "**********" at bounding box center [395, 382] width 467 height 791
copy span "**********"
click at [267, 242] on span "**********" at bounding box center [352, 237] width 327 height 17
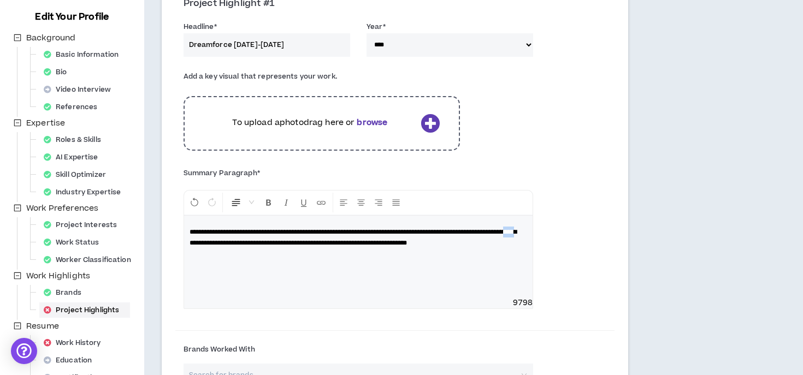
click at [267, 242] on span "**********" at bounding box center [352, 237] width 327 height 17
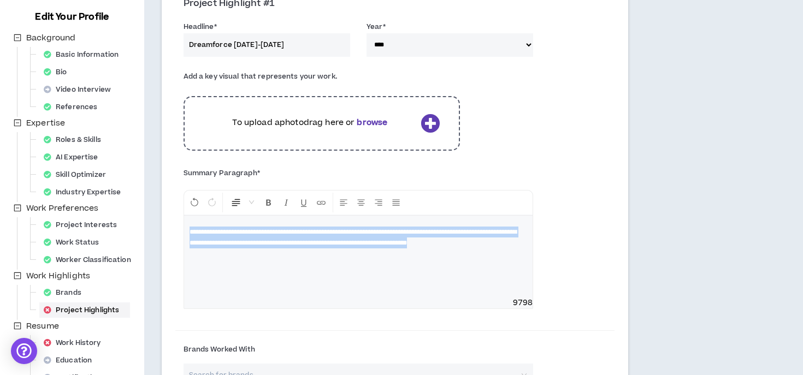
click at [267, 242] on span "**********" at bounding box center [352, 237] width 327 height 17
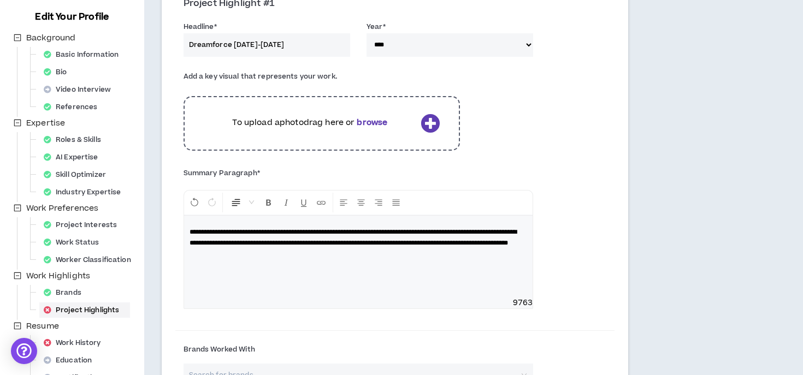
click at [193, 229] on span "**********" at bounding box center [352, 237] width 327 height 17
click at [401, 248] on p "**********" at bounding box center [358, 238] width 338 height 22
drag, startPoint x: 235, startPoint y: 243, endPoint x: 351, endPoint y: 240, distance: 115.8
click at [351, 240] on span "**********" at bounding box center [352, 237] width 327 height 17
click at [400, 251] on p "**********" at bounding box center [358, 243] width 338 height 33
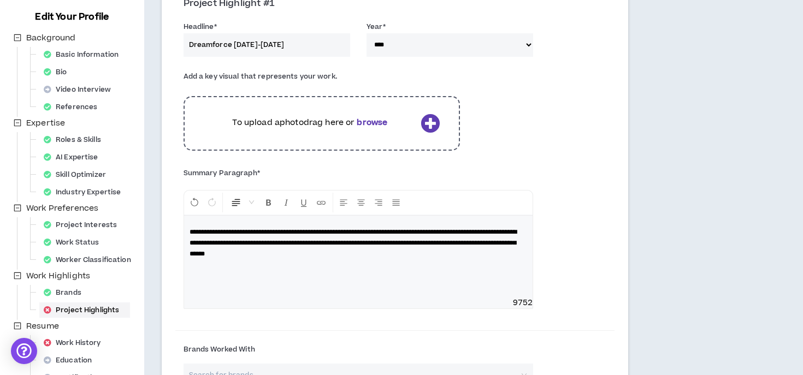
click at [323, 252] on span "**********" at bounding box center [352, 243] width 327 height 28
click at [321, 252] on span "**********" at bounding box center [352, 243] width 327 height 28
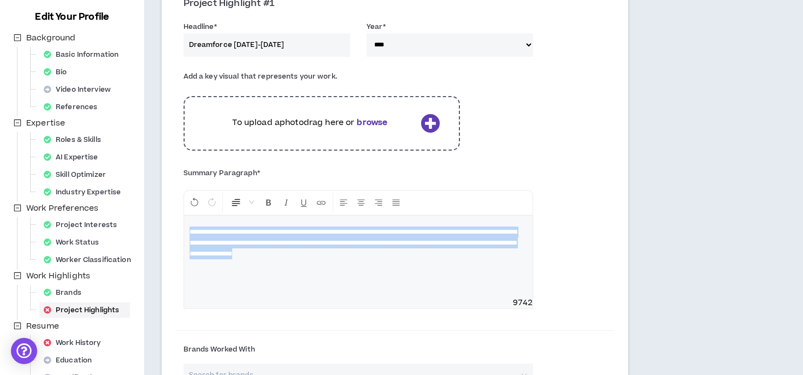
drag, startPoint x: 447, startPoint y: 253, endPoint x: 164, endPoint y: 212, distance: 286.4
click at [164, 212] on div "Project Highlight #1 Headline * Dreamforce [DATE]-[DATE] Year * **** **** **** …" at bounding box center [395, 382] width 467 height 791
copy span "**********"
click at [349, 250] on span "**********" at bounding box center [352, 243] width 327 height 28
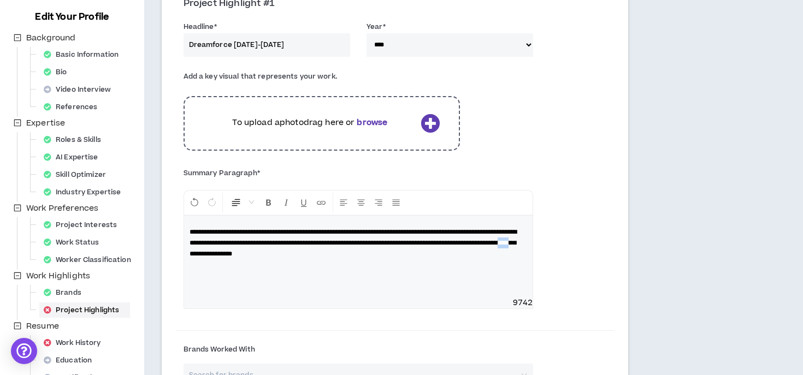
click at [349, 250] on span "**********" at bounding box center [352, 243] width 327 height 28
click at [407, 251] on p "**********" at bounding box center [358, 243] width 338 height 33
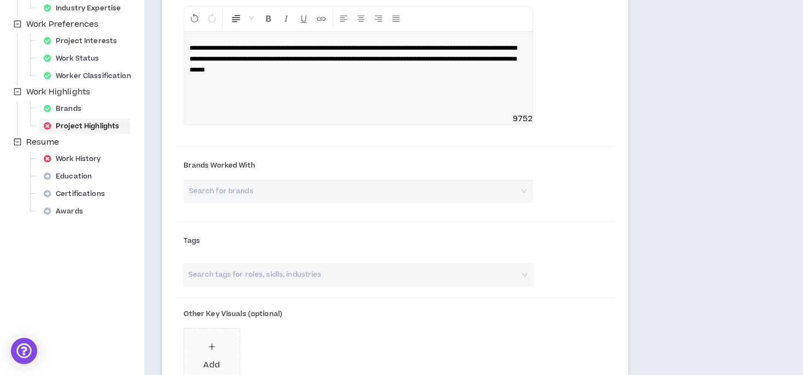
scroll to position [342, 0]
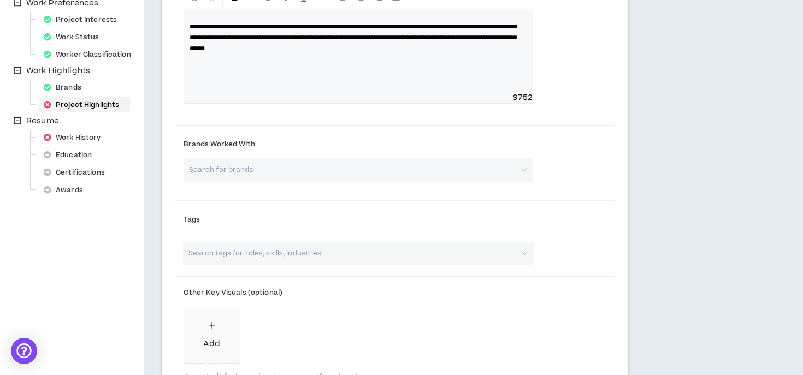
click at [249, 174] on input "search" at bounding box center [354, 169] width 330 height 23
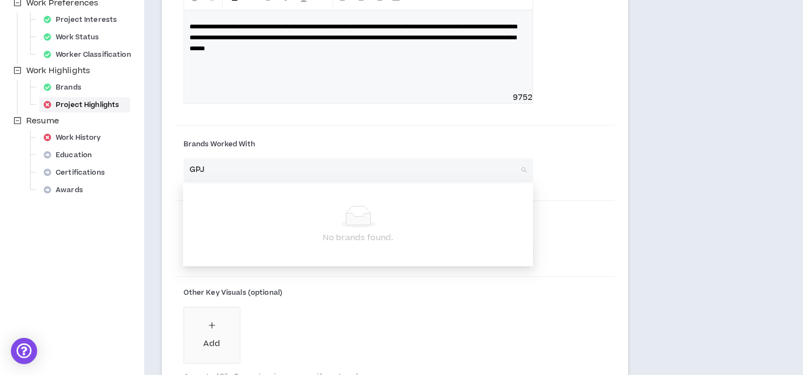
click at [216, 171] on input "GPJ" at bounding box center [354, 169] width 330 height 23
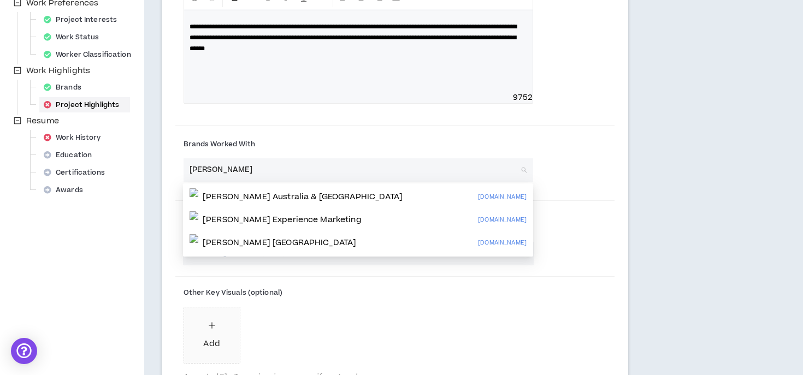
type input "[PERSON_NAME]"
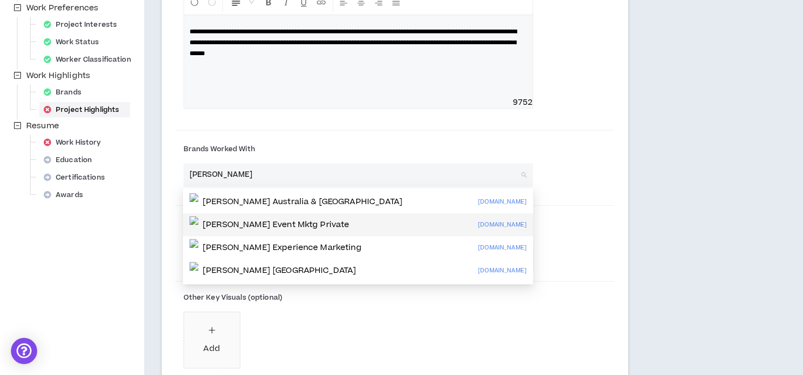
scroll to position [338, 0]
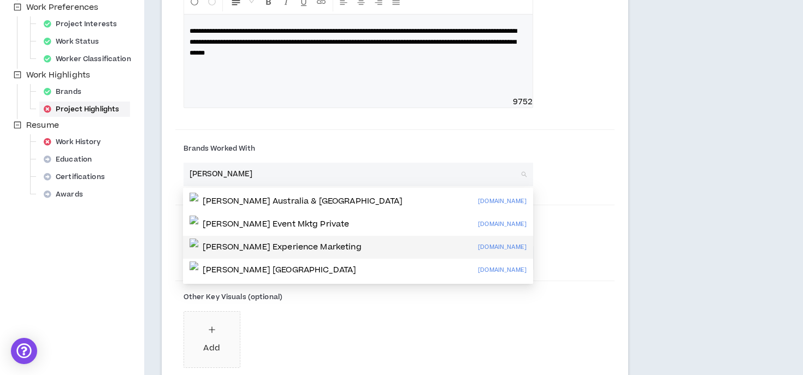
click at [357, 246] on p "[PERSON_NAME] Experience Marketing" at bounding box center [282, 247] width 159 height 11
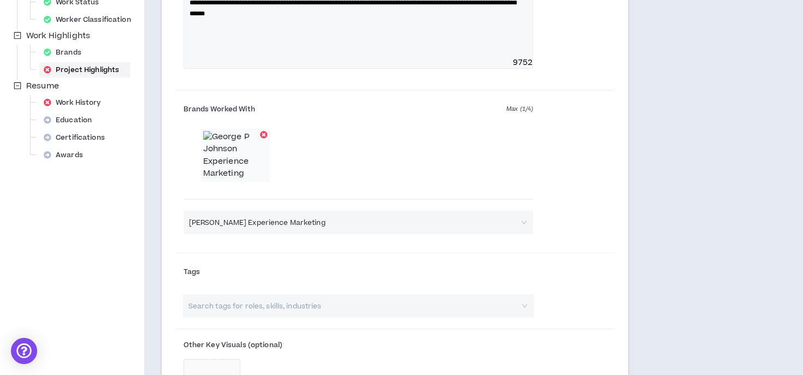
scroll to position [382, 0]
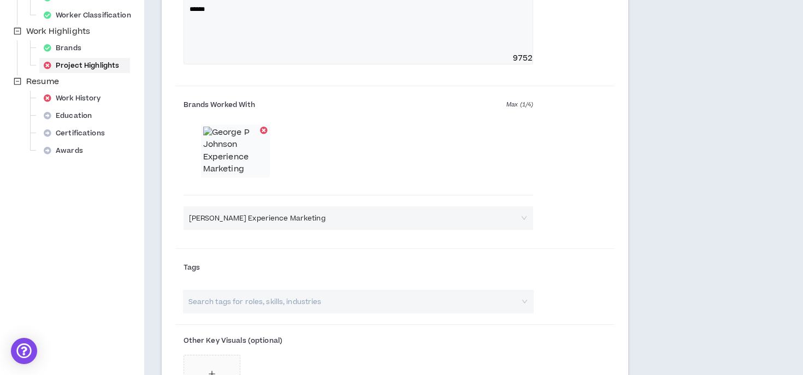
click at [266, 217] on span "[PERSON_NAME] Experience Marketing" at bounding box center [358, 218] width 339 height 16
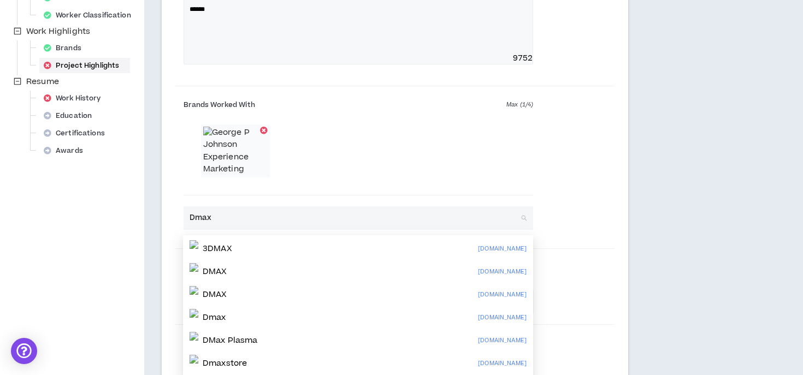
click at [309, 222] on input "Dmax" at bounding box center [354, 217] width 330 height 23
type input "Dmax"
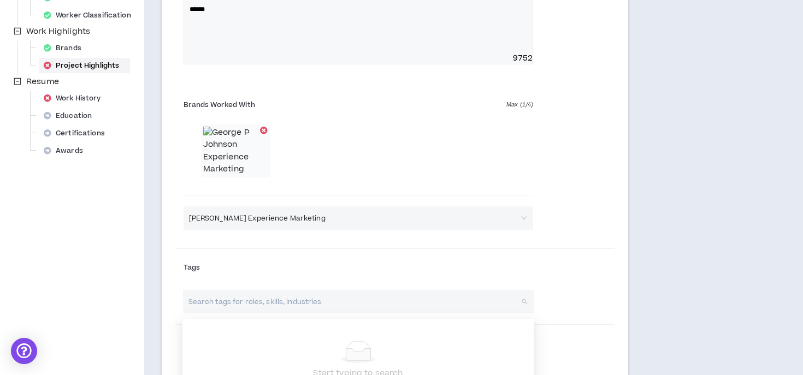
click at [238, 300] on input "search" at bounding box center [353, 301] width 332 height 23
click at [287, 210] on div "Brands Worked With Max ( 1 / 4 ) [PERSON_NAME] Experience Marketing" at bounding box center [358, 163] width 366 height 134
click at [287, 212] on input "search" at bounding box center [354, 217] width 330 height 23
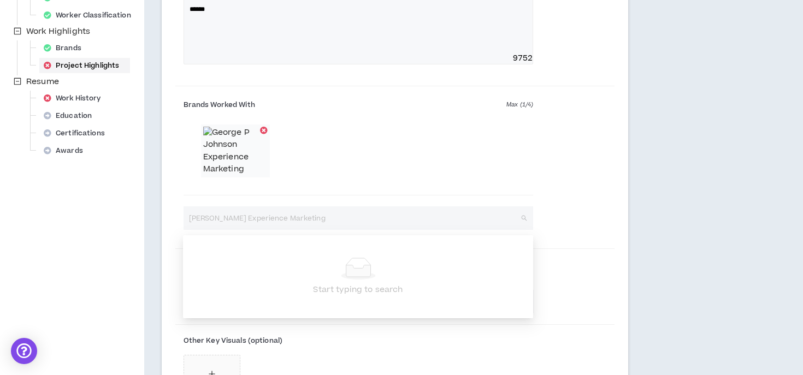
click at [287, 217] on span "[PERSON_NAME] Experience Marketing" at bounding box center [358, 218] width 339 height 16
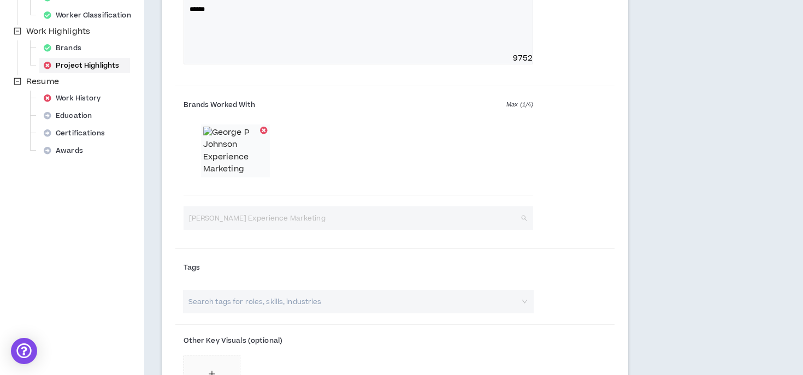
click at [287, 217] on span "[PERSON_NAME] Experience Marketing" at bounding box center [358, 218] width 339 height 16
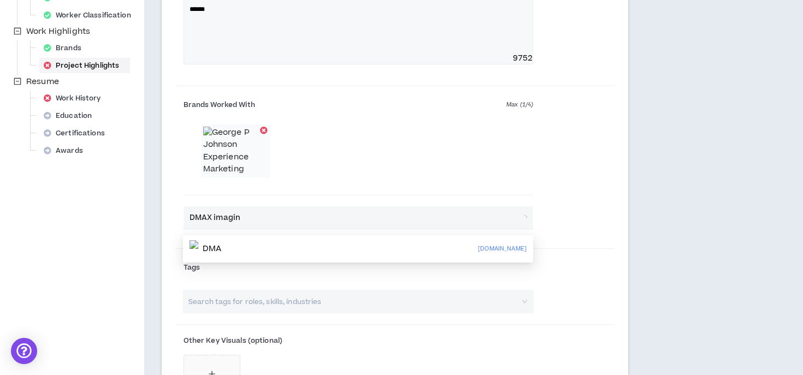
type input "DMAX imaging"
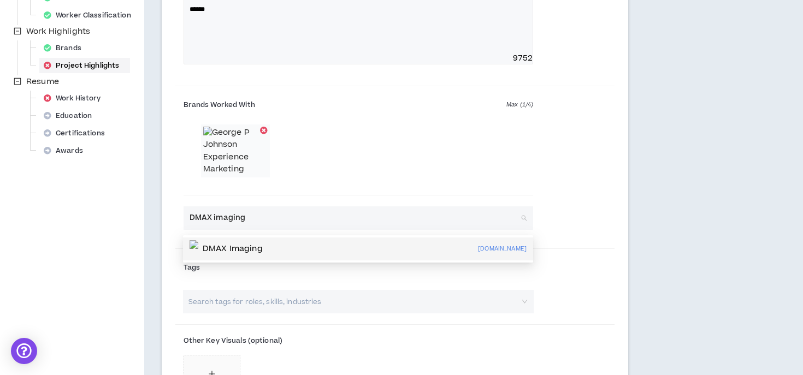
click at [239, 247] on p "DMAX Imaging" at bounding box center [233, 249] width 60 height 11
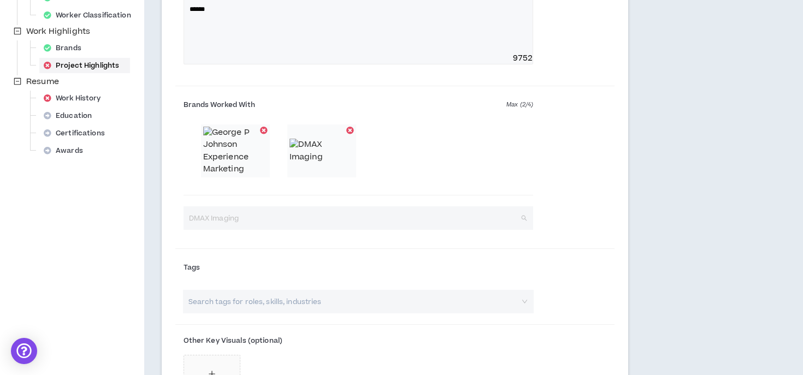
click at [234, 224] on span "DMAX Imaging" at bounding box center [358, 218] width 339 height 16
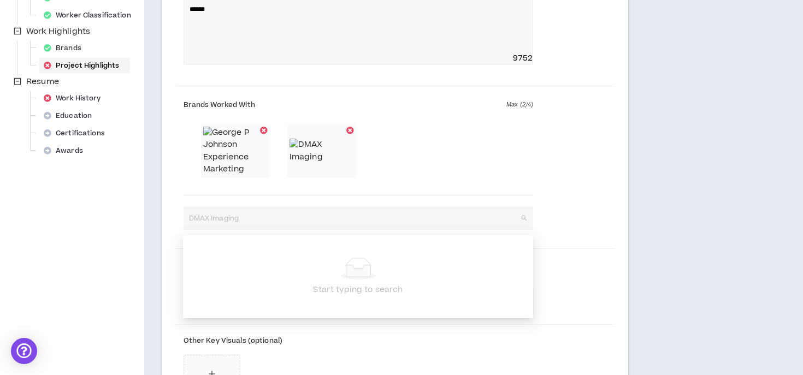
click at [143, 230] on div "Your profile is not approved Status: Missing Required Steps Preview Client View…" at bounding box center [72, 198] width 144 height 1063
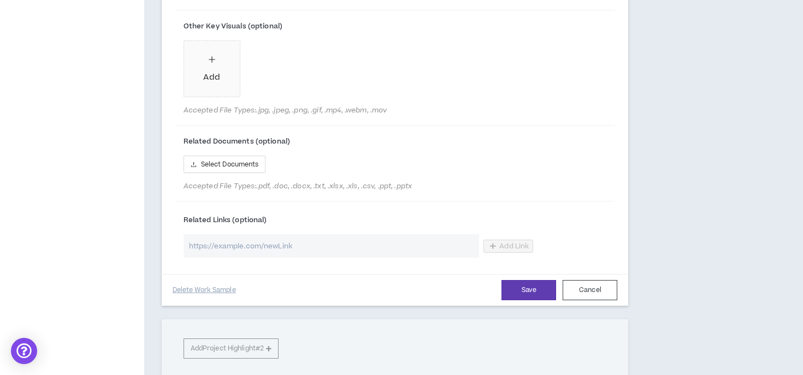
scroll to position [701, 0]
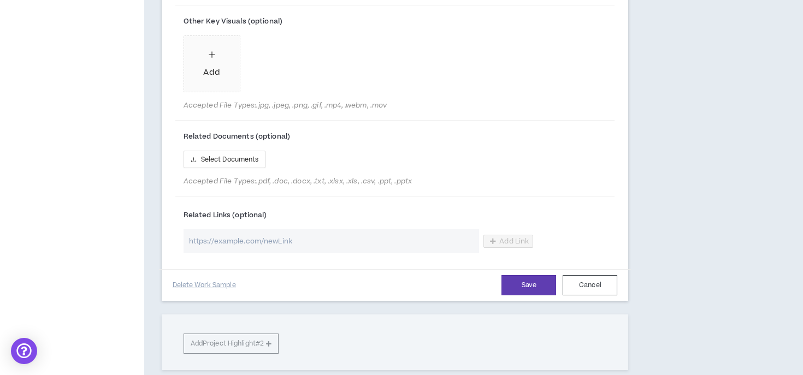
click at [303, 246] on input "url" at bounding box center [331, 240] width 296 height 23
click at [245, 244] on input "url" at bounding box center [331, 240] width 296 height 23
paste input "[URL][DOMAIN_NAME]"
type input "[URL][DOMAIN_NAME]"
click at [534, 281] on button "Save" at bounding box center [528, 285] width 55 height 20
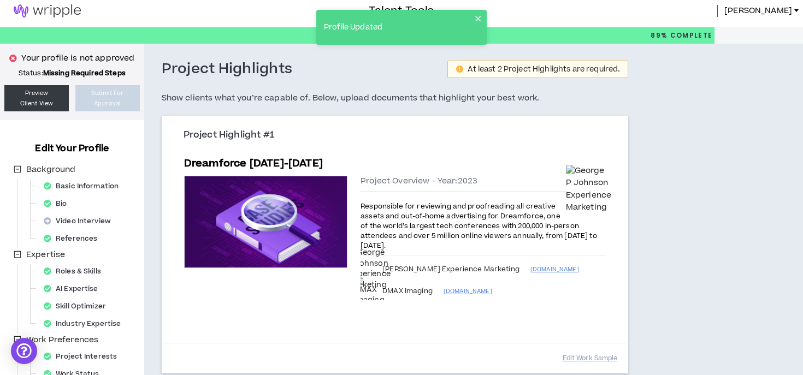
scroll to position [0, 0]
